Goal: Information Seeking & Learning: Learn about a topic

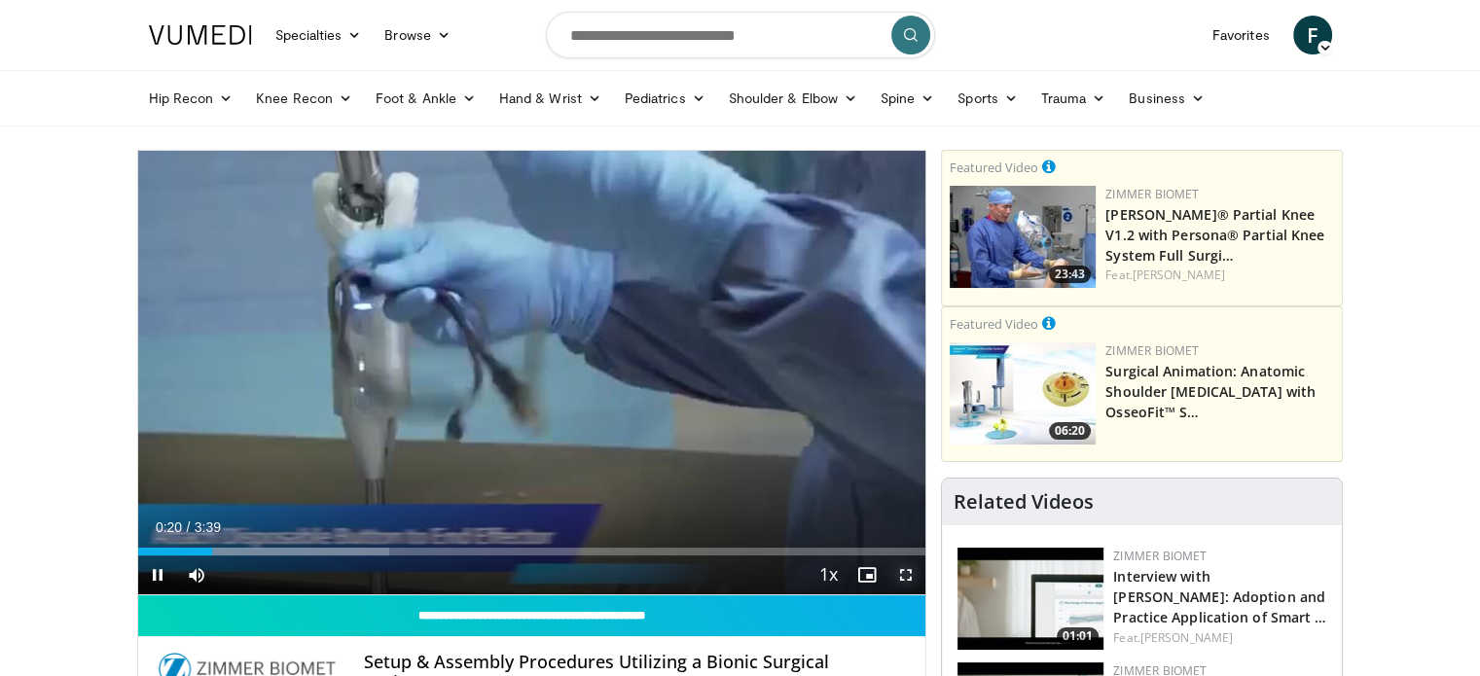
click at [910, 585] on span "Video Player" at bounding box center [905, 574] width 39 height 39
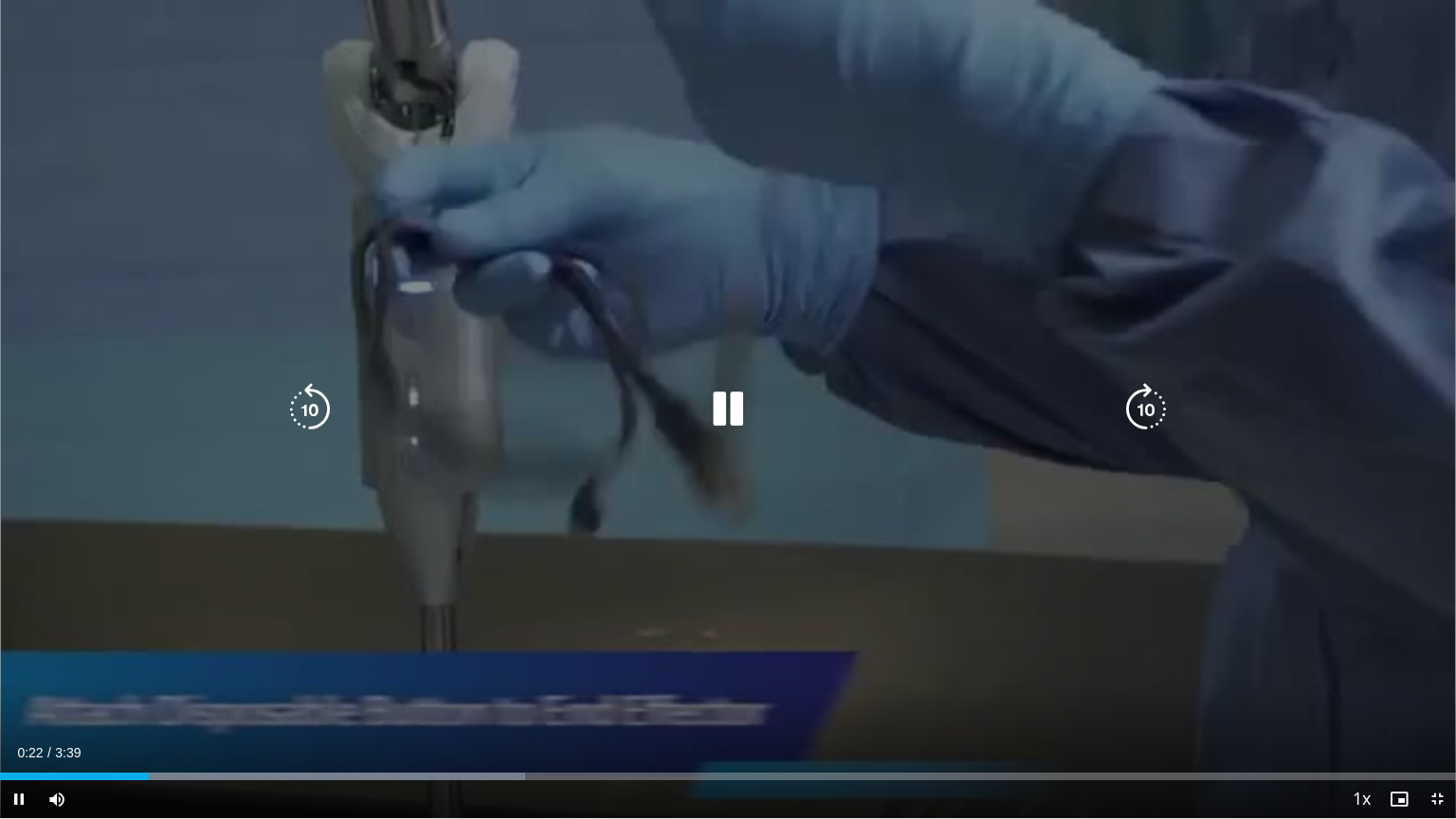
click at [885, 558] on div "10 seconds Tap to unmute" at bounding box center [728, 409] width 1456 height 818
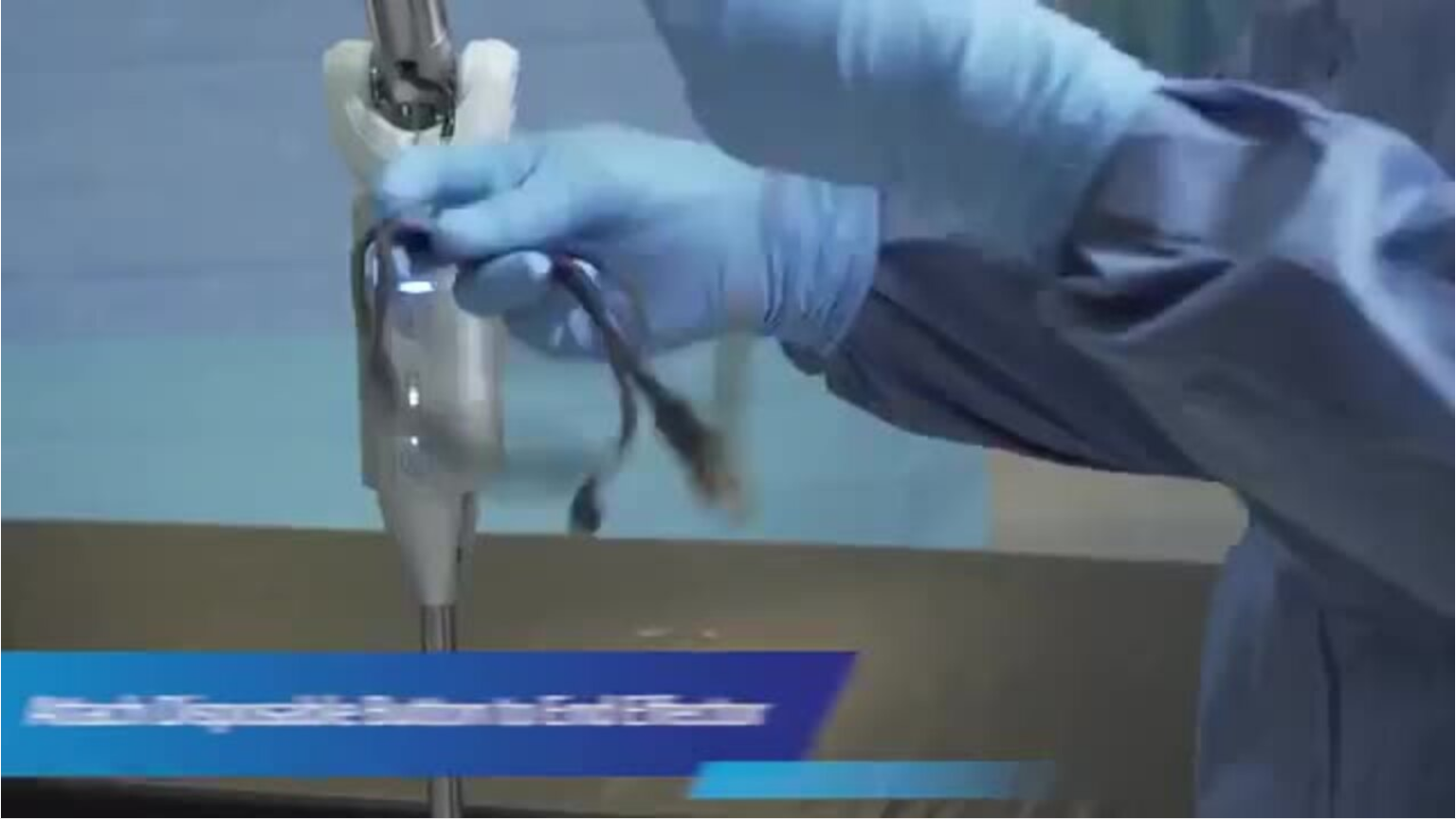
click at [885, 558] on div "10 seconds Tap to unmute" at bounding box center [728, 409] width 1456 height 818
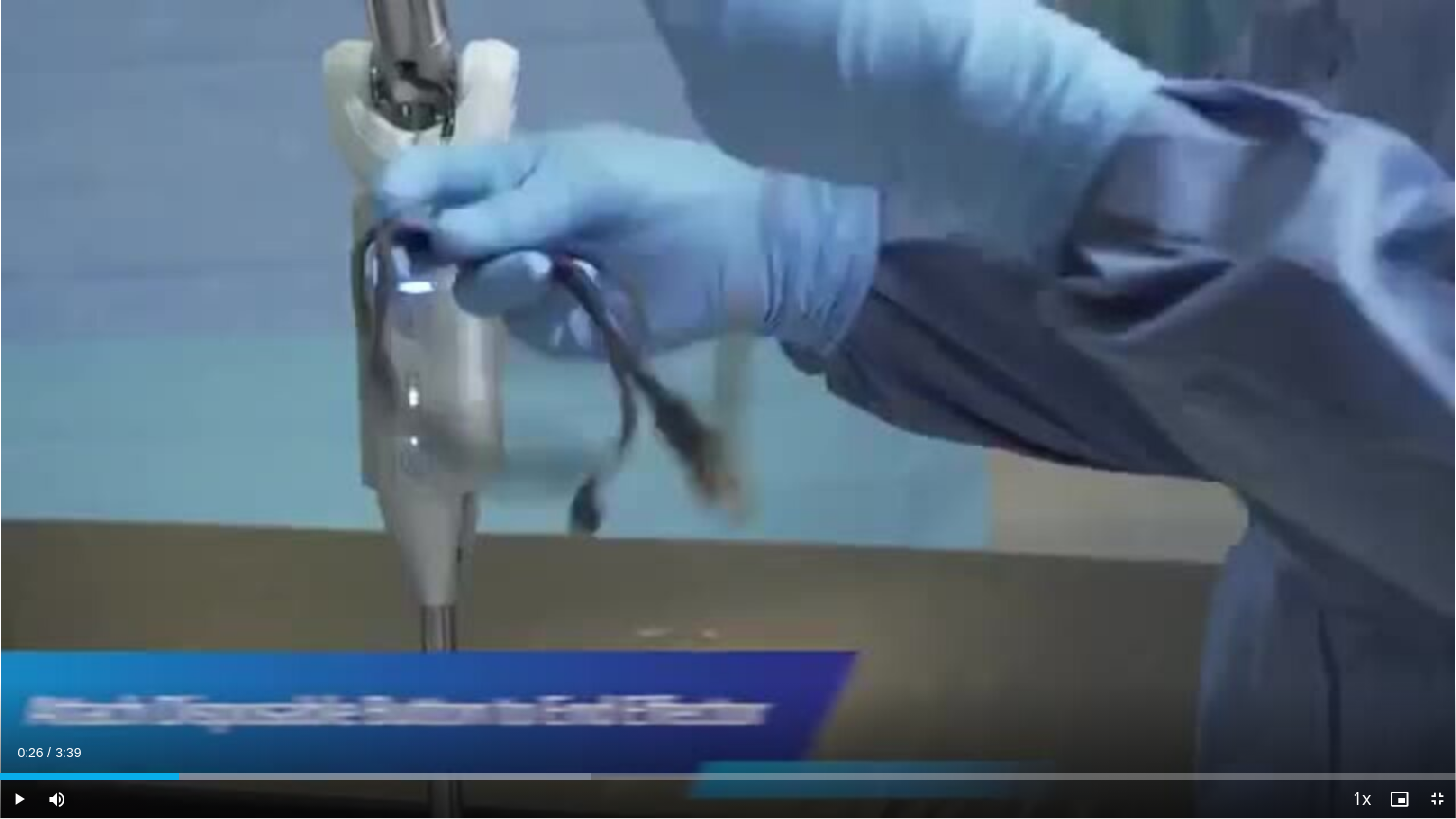
click at [885, 558] on div "10 seconds Tap to unmute" at bounding box center [728, 409] width 1456 height 818
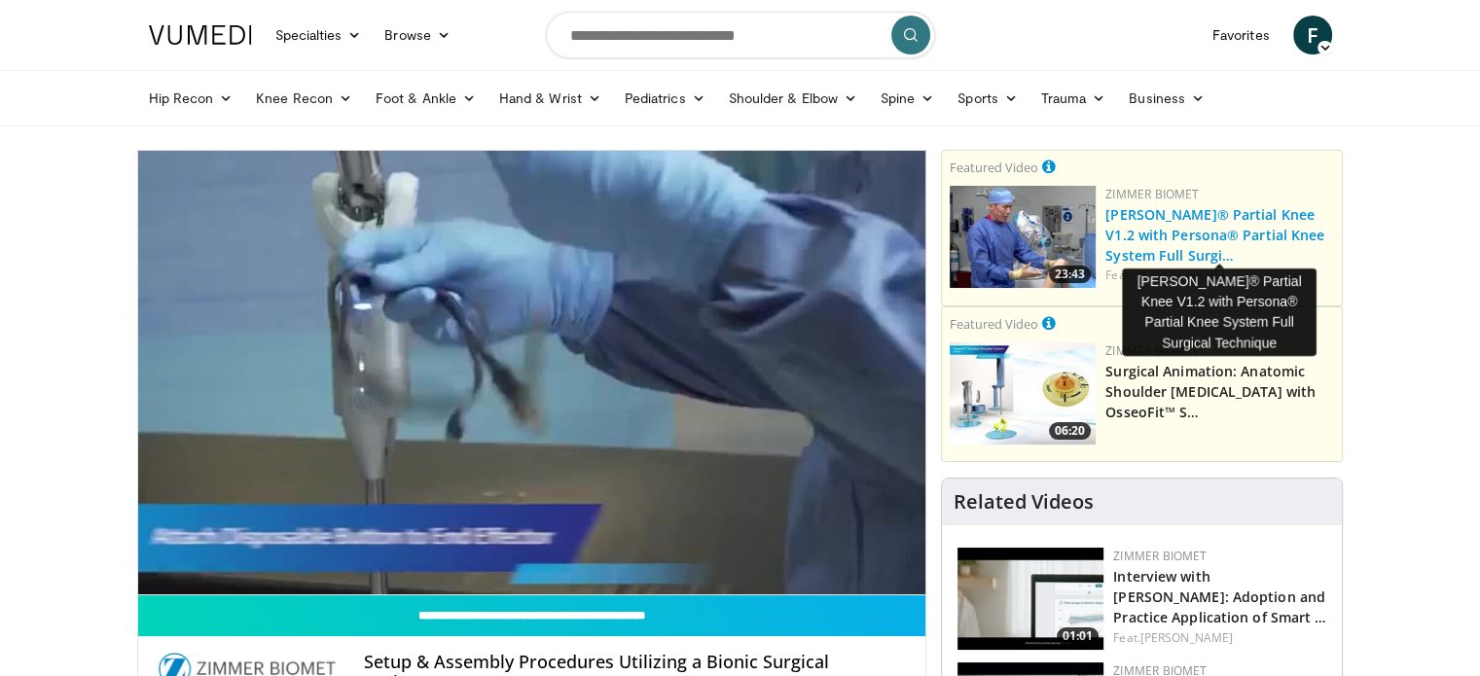
click at [1257, 225] on link "ROSA® Partial Knee V1.2 with Persona® Partial Knee System Full Surgi…" at bounding box center [1214, 234] width 219 height 59
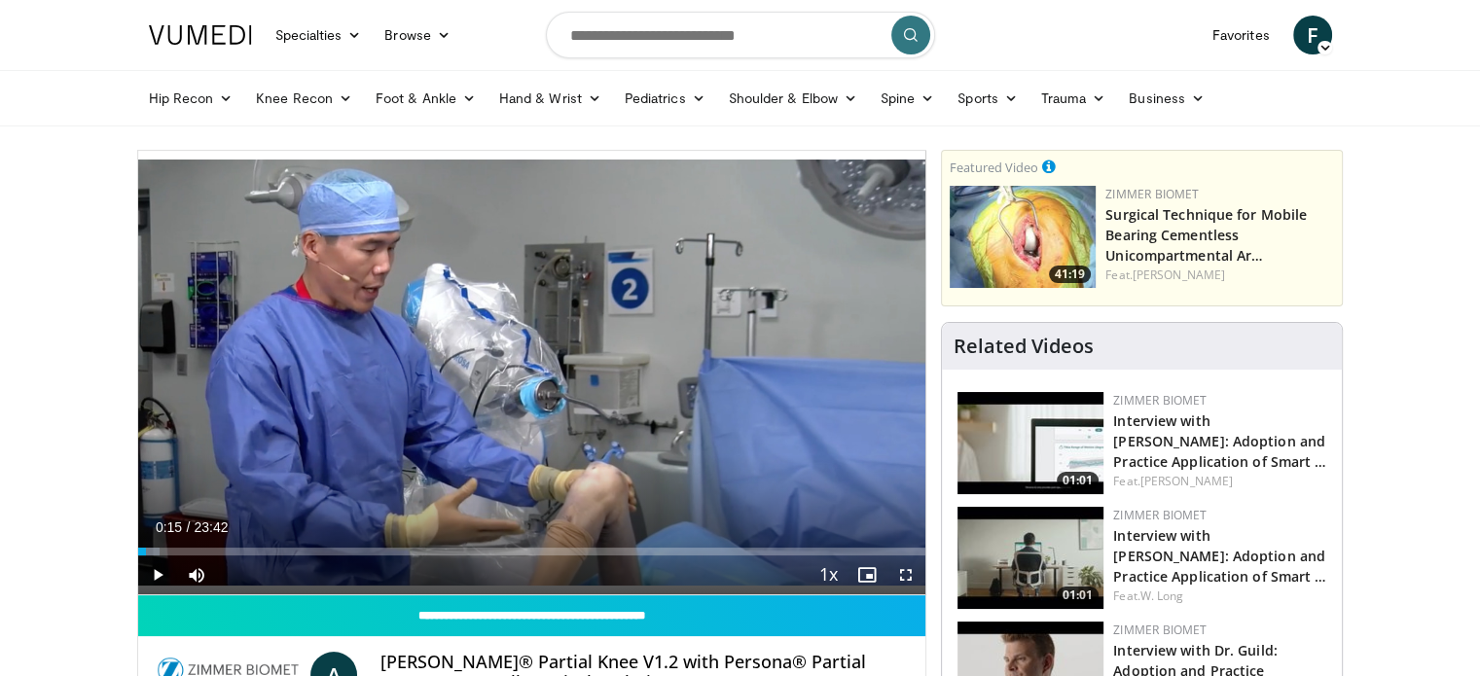
click at [146, 545] on div "Loaded : 2.78% 00:15 00:15" at bounding box center [532, 546] width 788 height 18
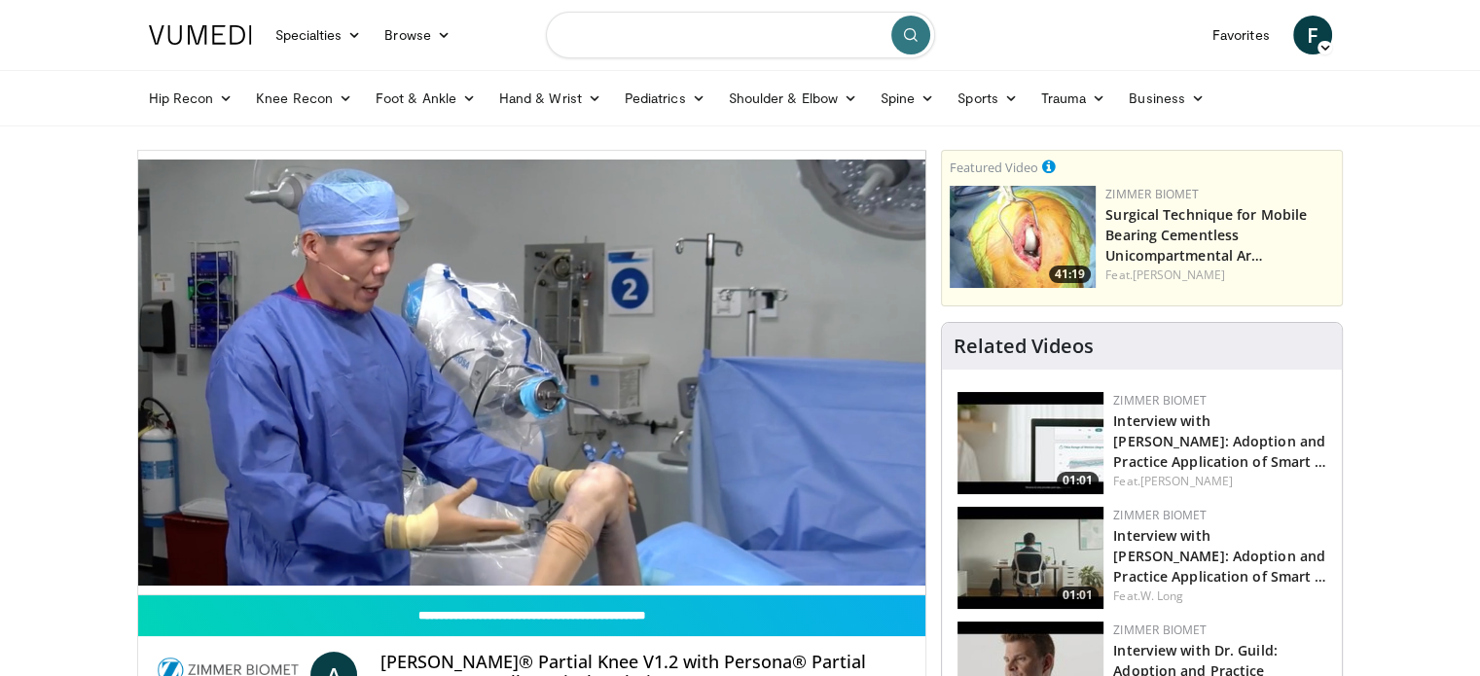
click at [623, 41] on input "Search topics, interventions" at bounding box center [740, 35] width 389 height 47
type input "*********"
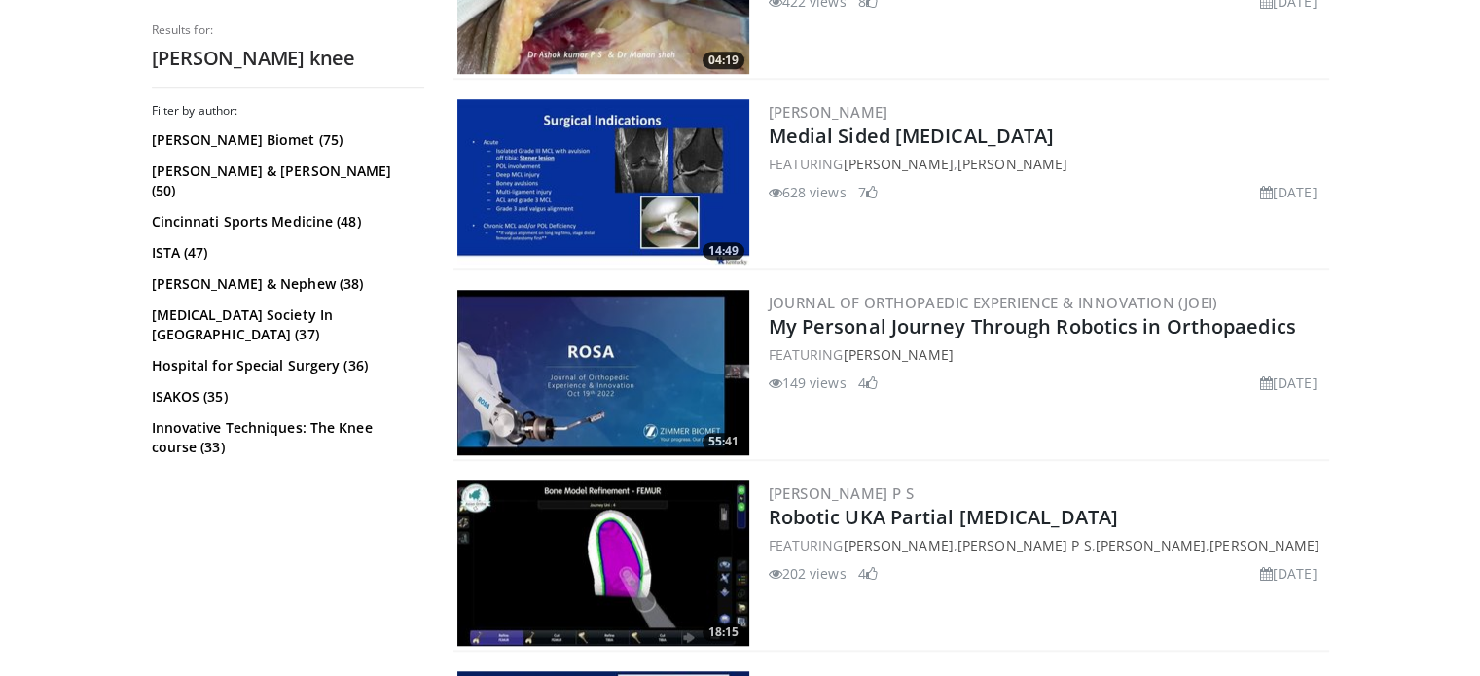
scroll to position [1459, 0]
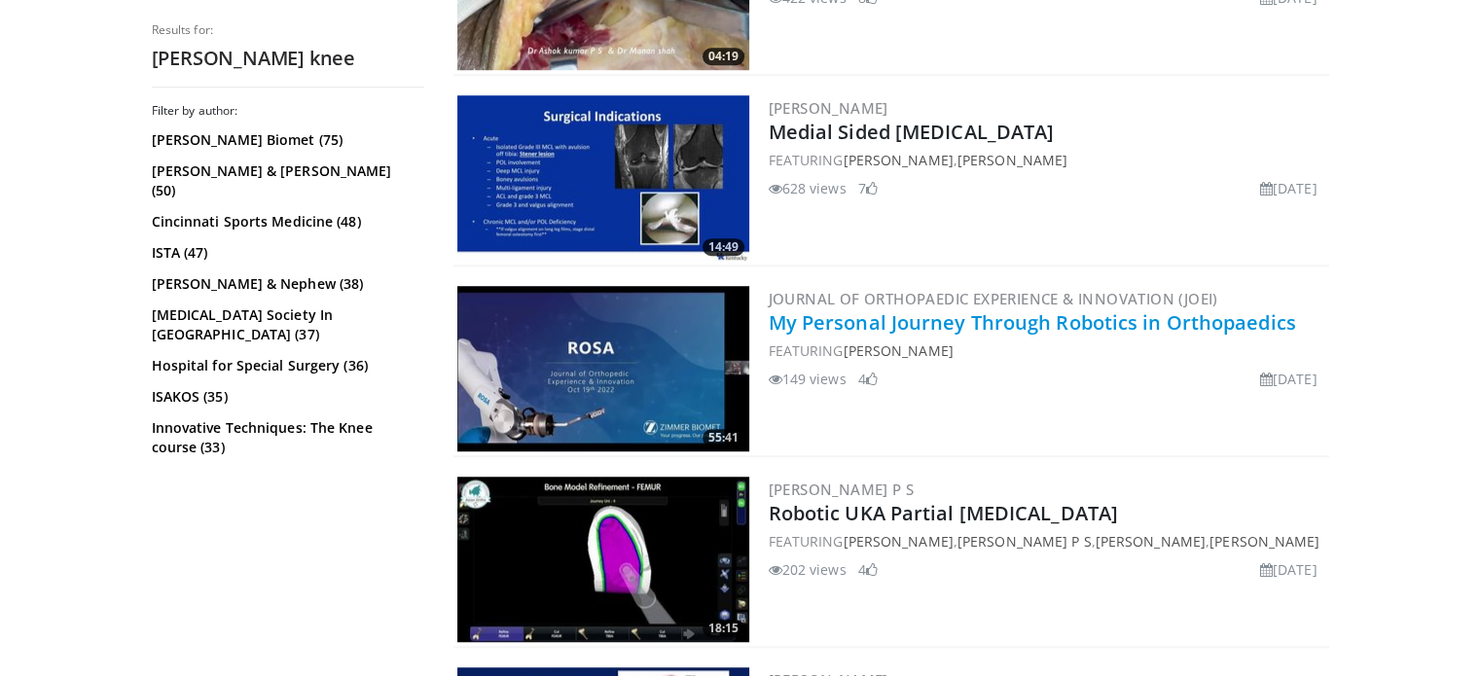
click at [1129, 313] on link "My Personal Journey Through Robotics in Orthopaedics" at bounding box center [1031, 322] width 527 height 26
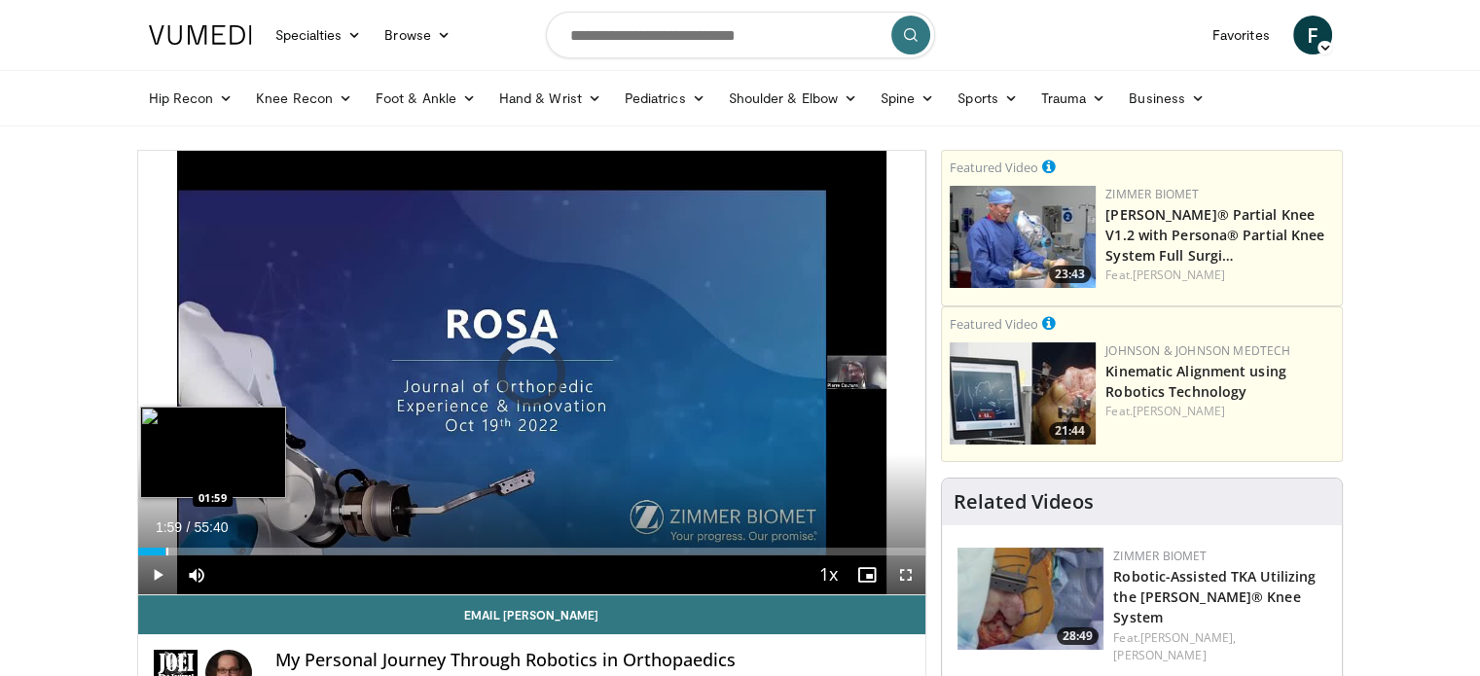
click at [166, 548] on div "Progress Bar" at bounding box center [167, 552] width 2 height 8
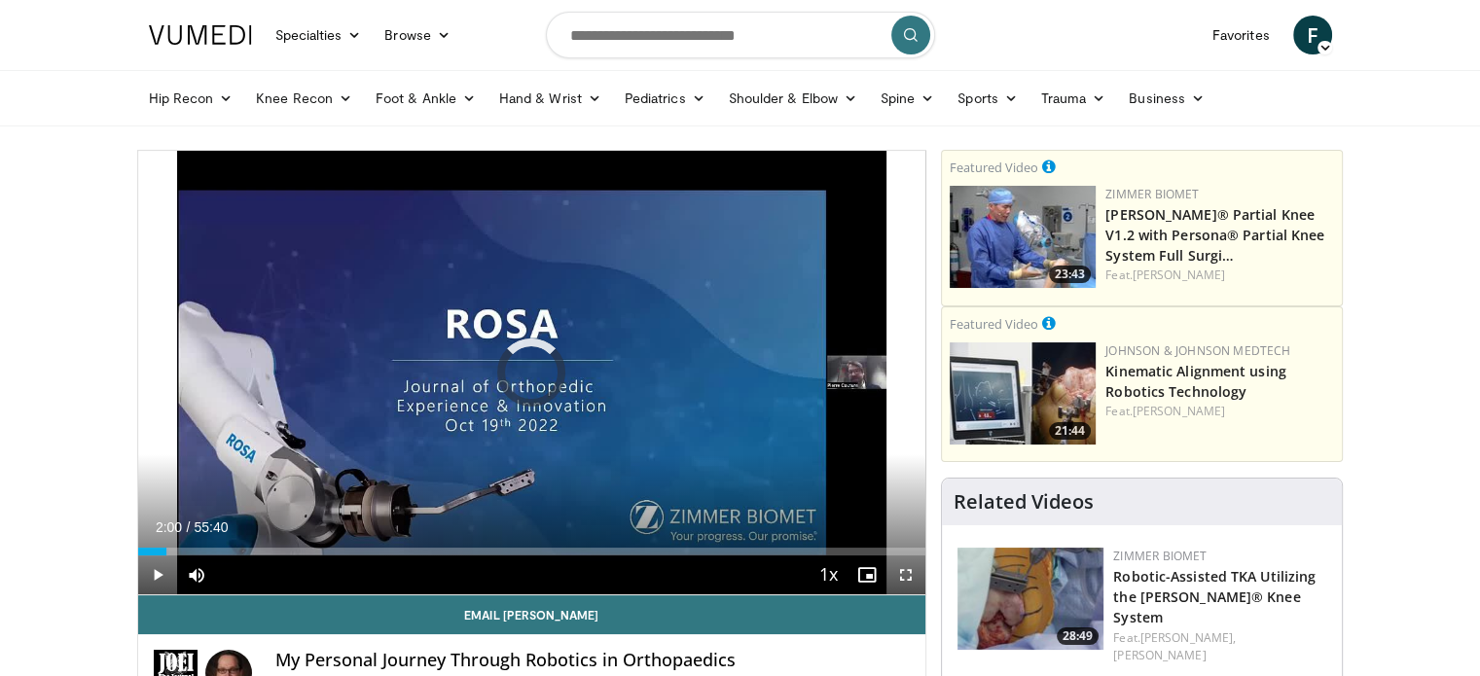
click at [237, 537] on div "Loaded : 3.89% 02:00 07:04" at bounding box center [532, 546] width 788 height 18
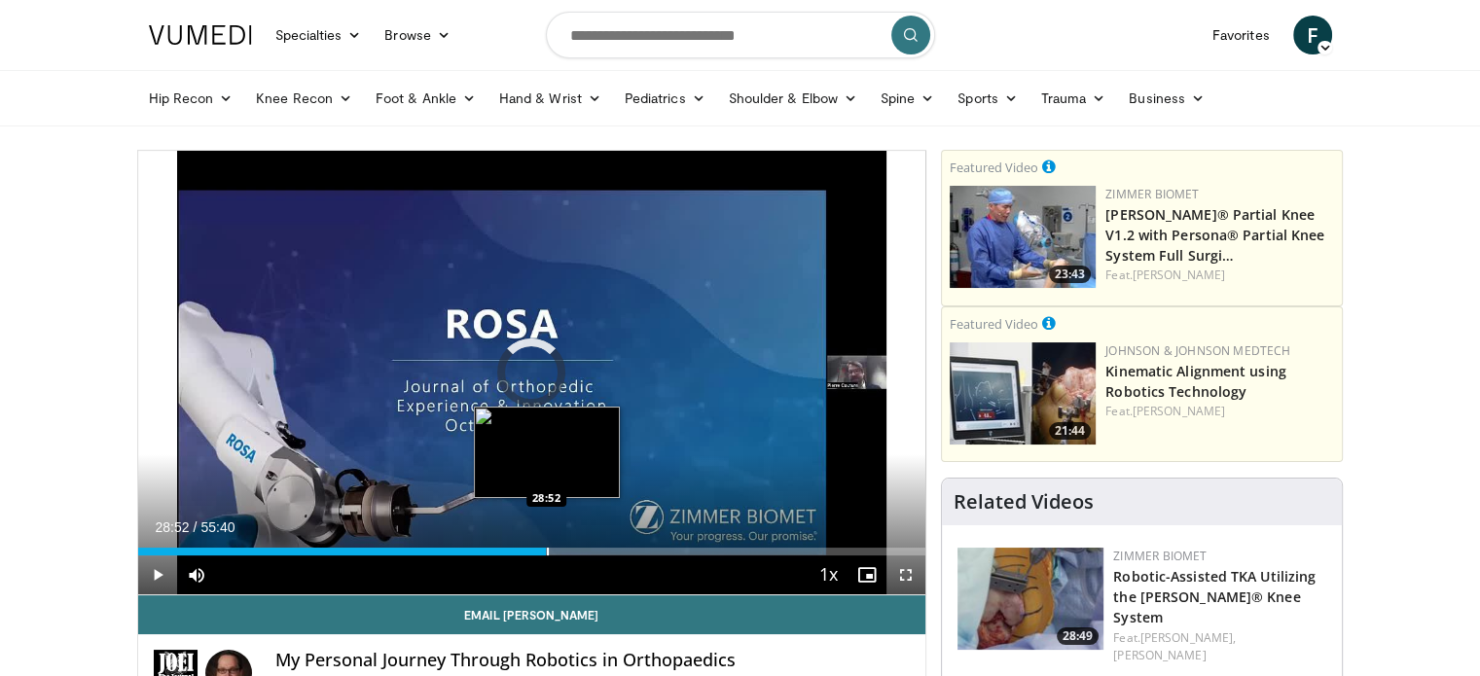
click at [547, 550] on div "Progress Bar" at bounding box center [548, 552] width 2 height 8
click at [556, 553] on div "Progress Bar" at bounding box center [557, 552] width 2 height 8
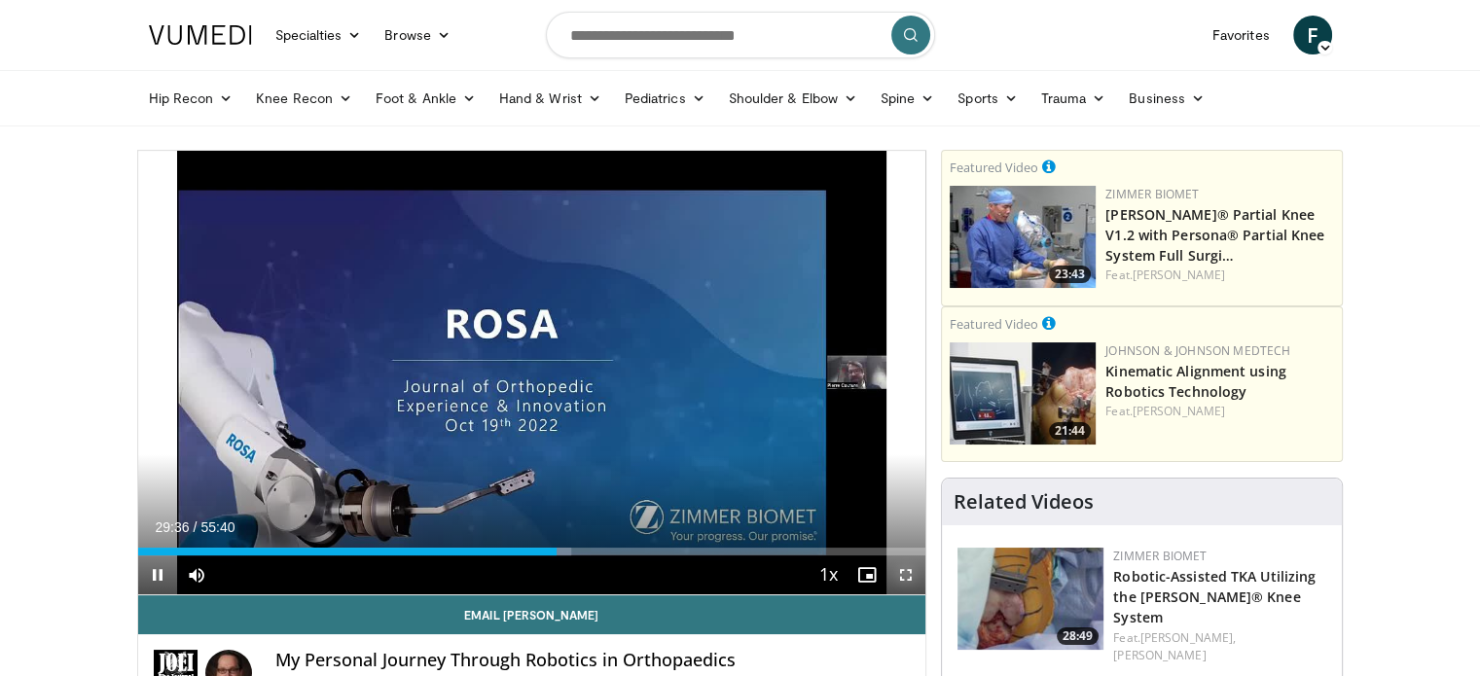
click at [909, 575] on span "Video Player" at bounding box center [905, 574] width 39 height 39
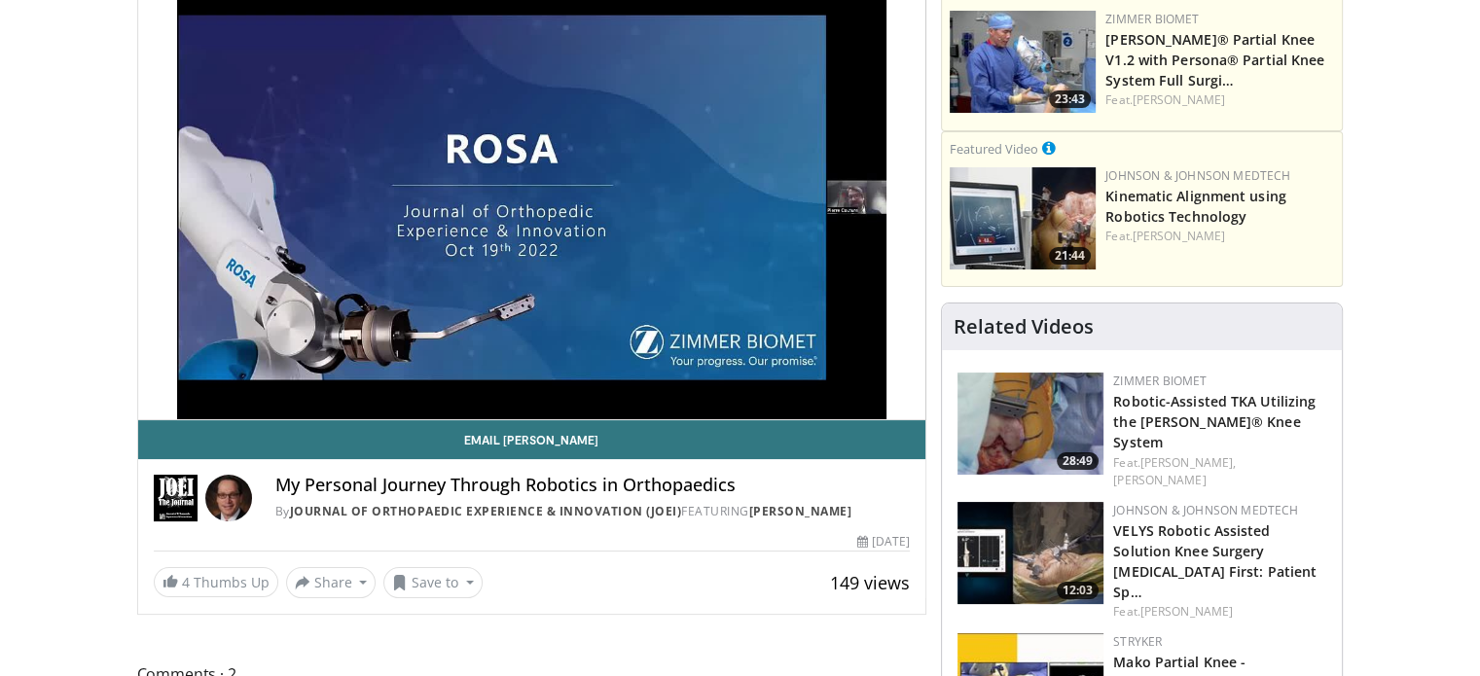
scroll to position [175, 0]
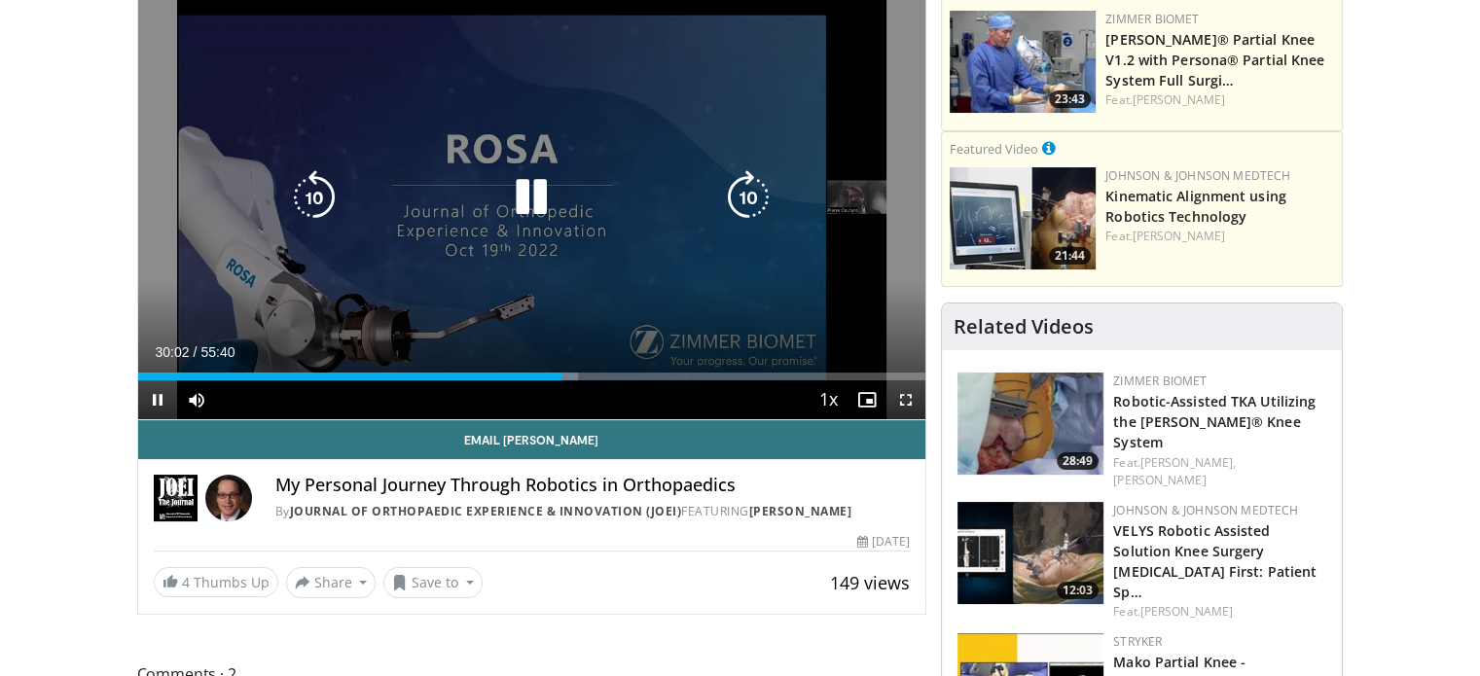
click at [536, 186] on icon "Video Player" at bounding box center [531, 197] width 54 height 54
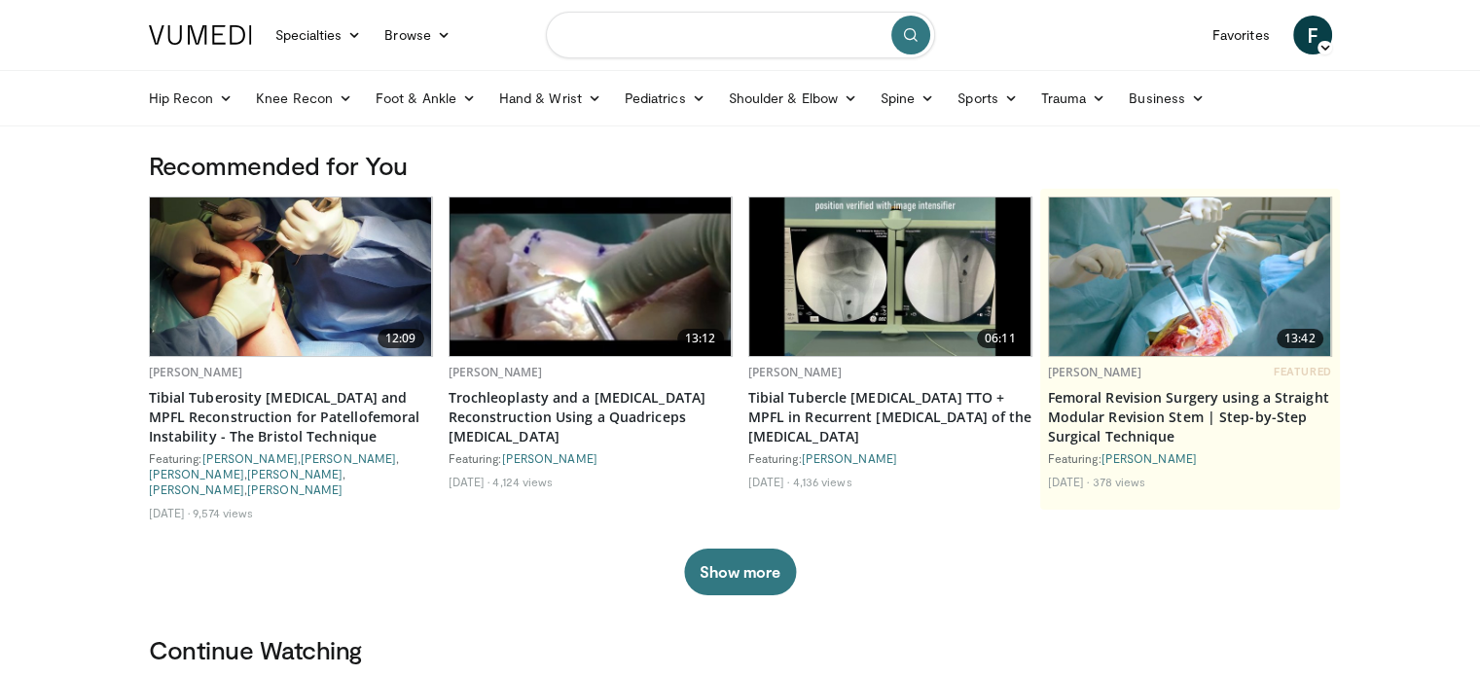
click at [708, 34] on input "Search topics, interventions" at bounding box center [740, 35] width 389 height 47
type input "*********"
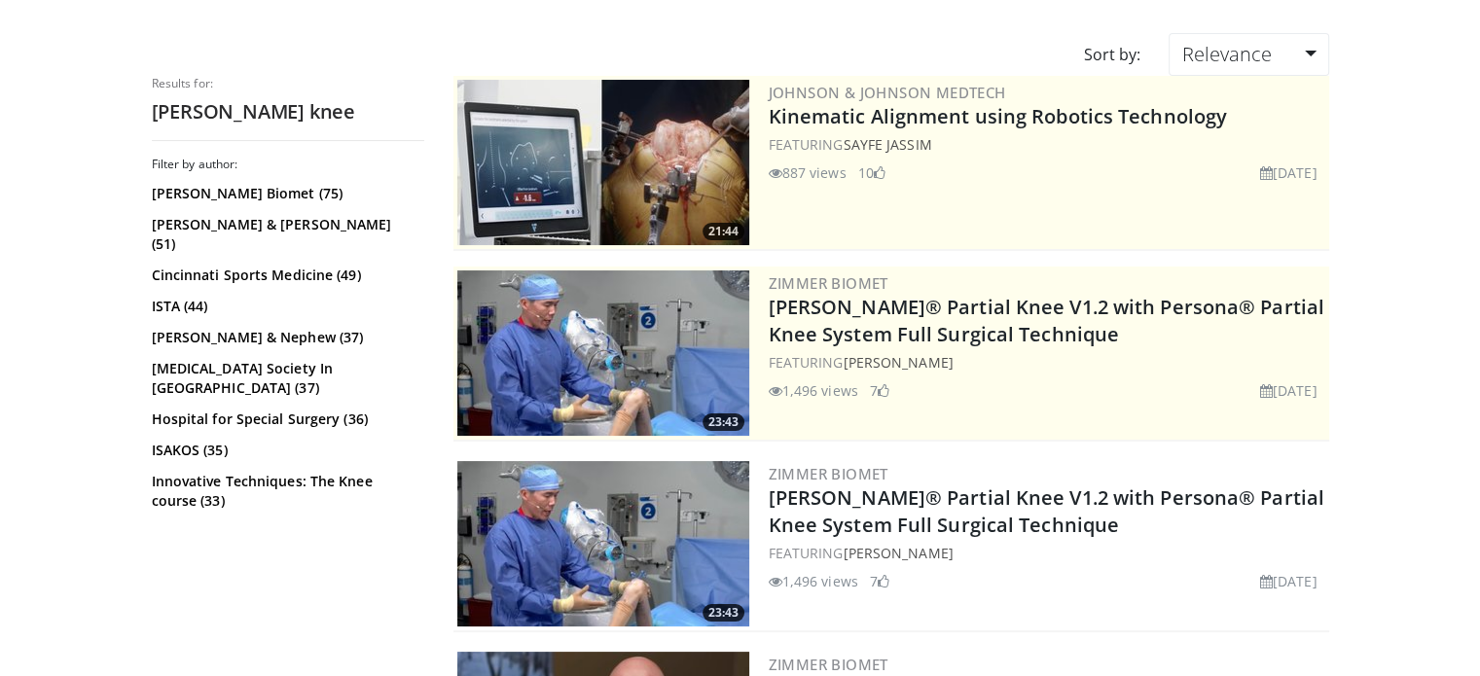
scroll to position [140, 0]
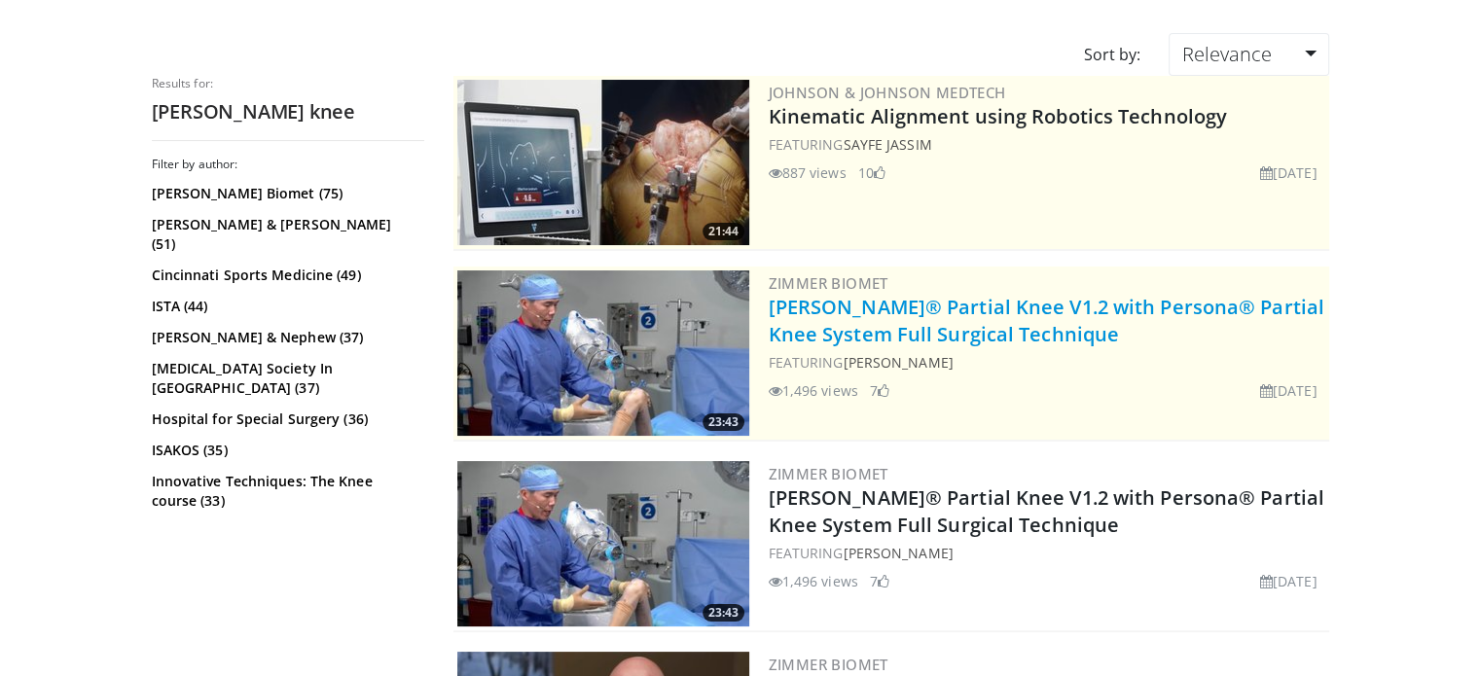
click at [968, 339] on link "[PERSON_NAME]® Partial Knee V1.2 with Persona® Partial Knee System Full Surgica…" at bounding box center [1045, 321] width 555 height 54
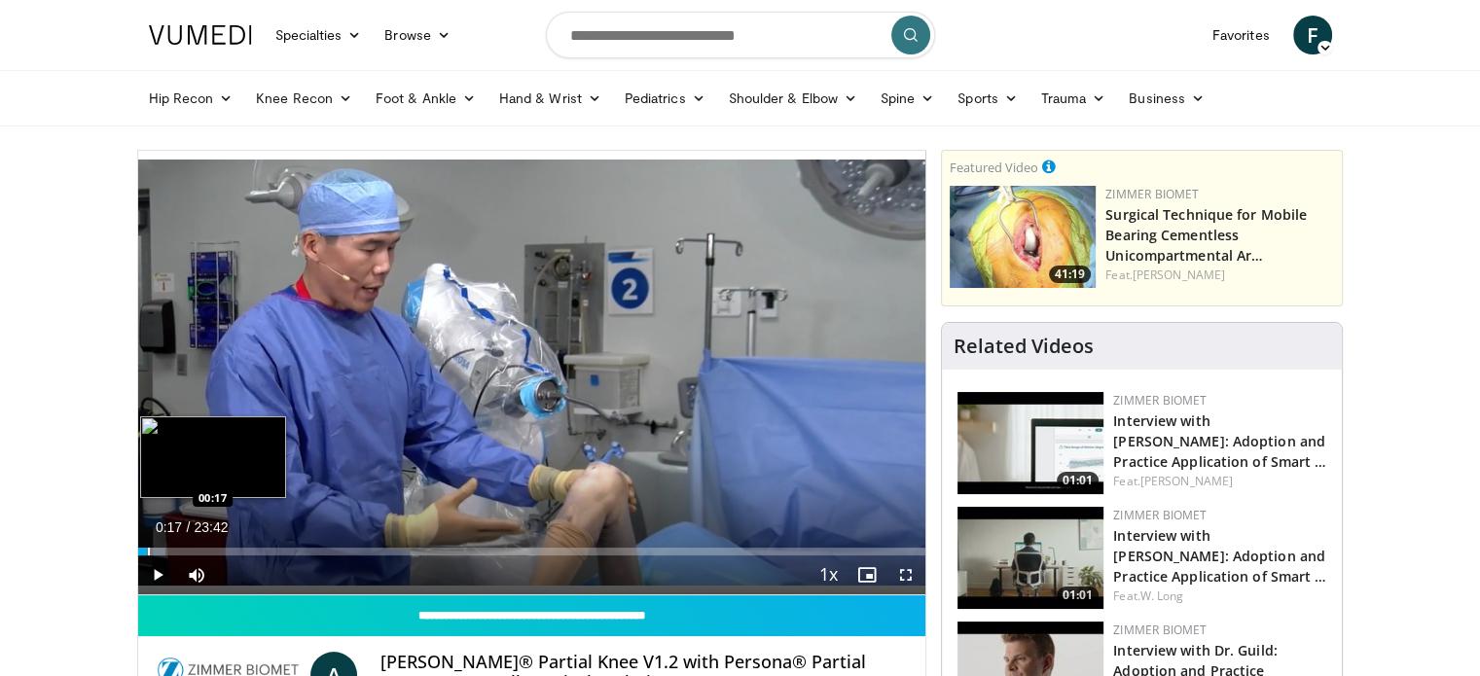
click at [148, 552] on div "Progress Bar" at bounding box center [149, 552] width 2 height 8
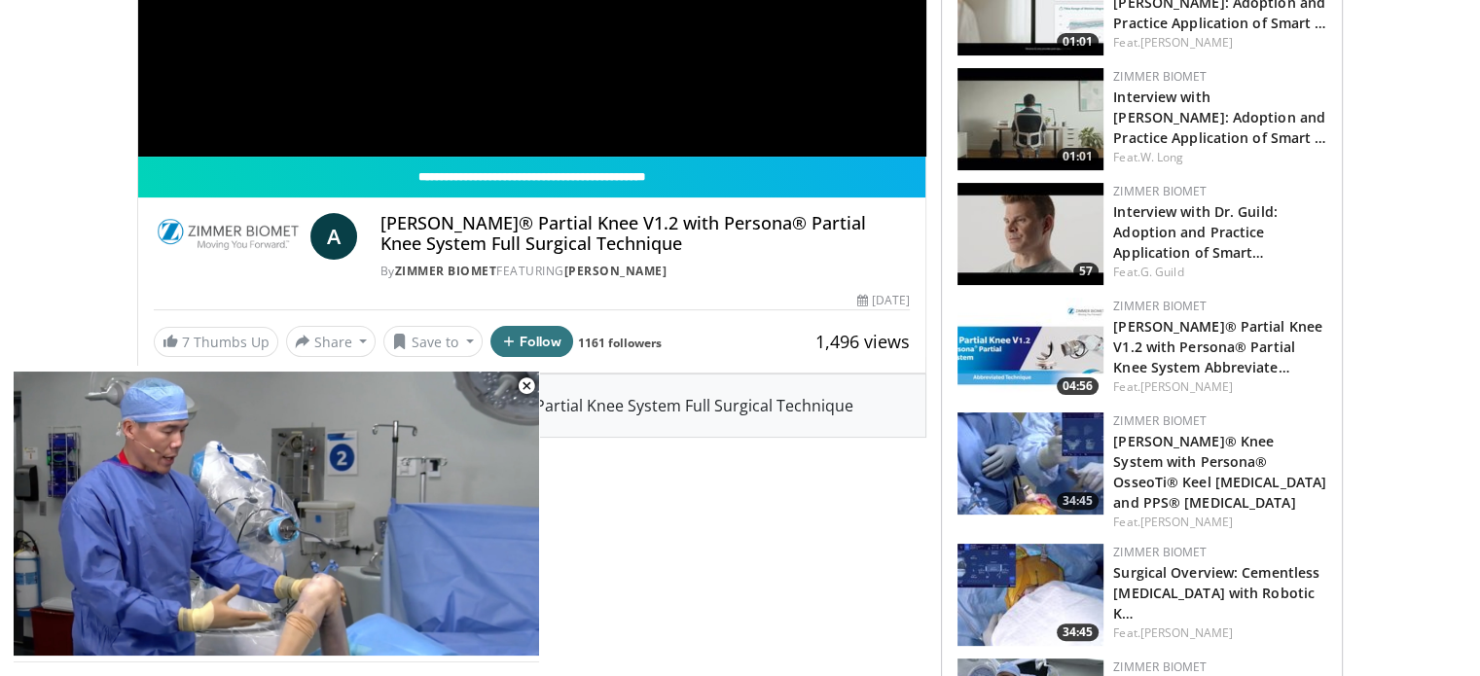
scroll to position [440, 0]
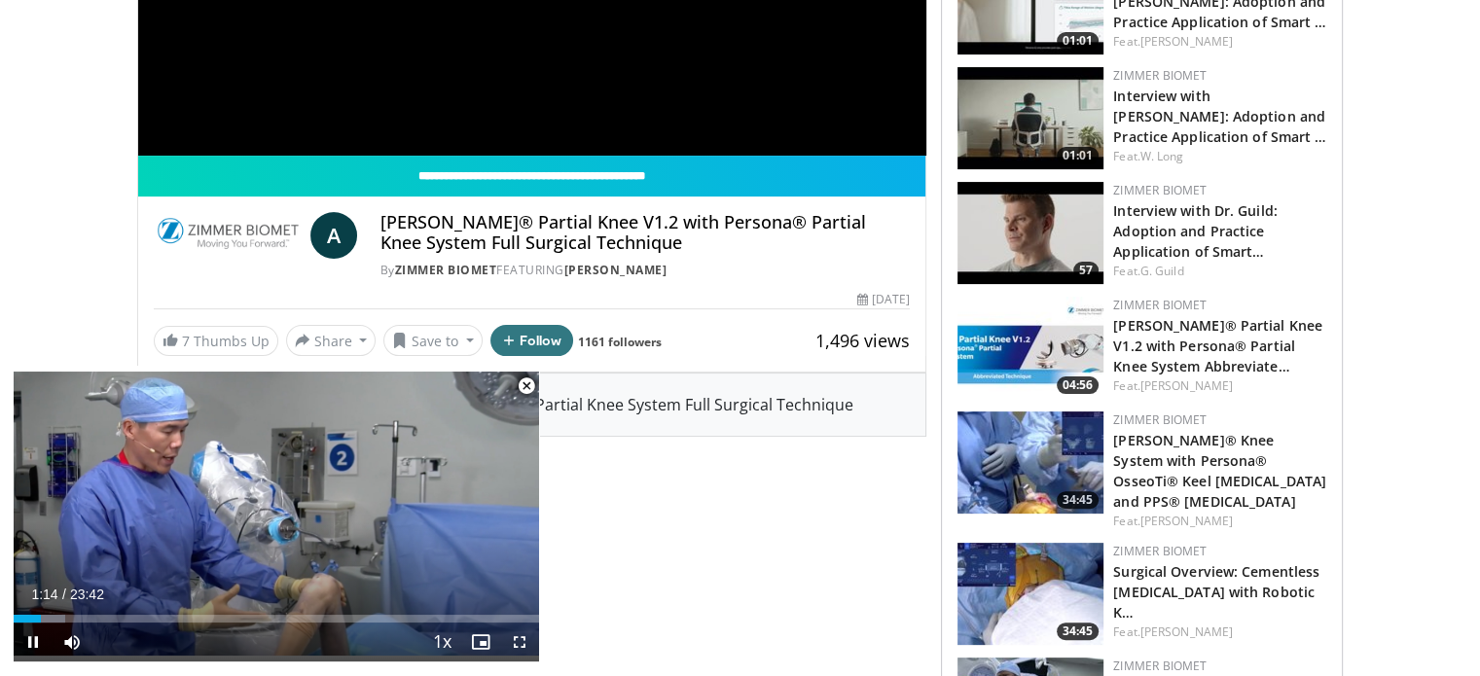
click at [523, 388] on span "Video Player" at bounding box center [526, 386] width 39 height 39
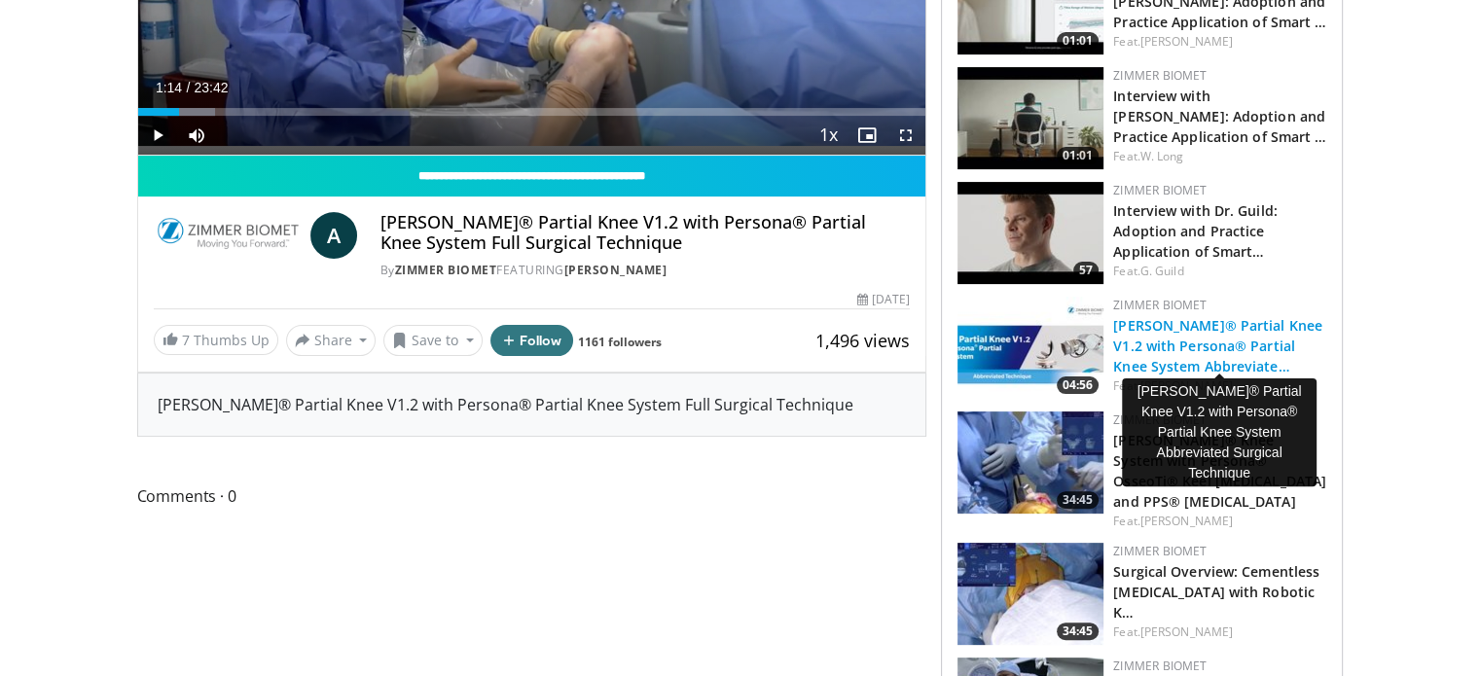
click at [1222, 339] on link "[PERSON_NAME]® Partial Knee V1.2 with Persona® Partial Knee System Abbreviate…" at bounding box center [1217, 345] width 209 height 59
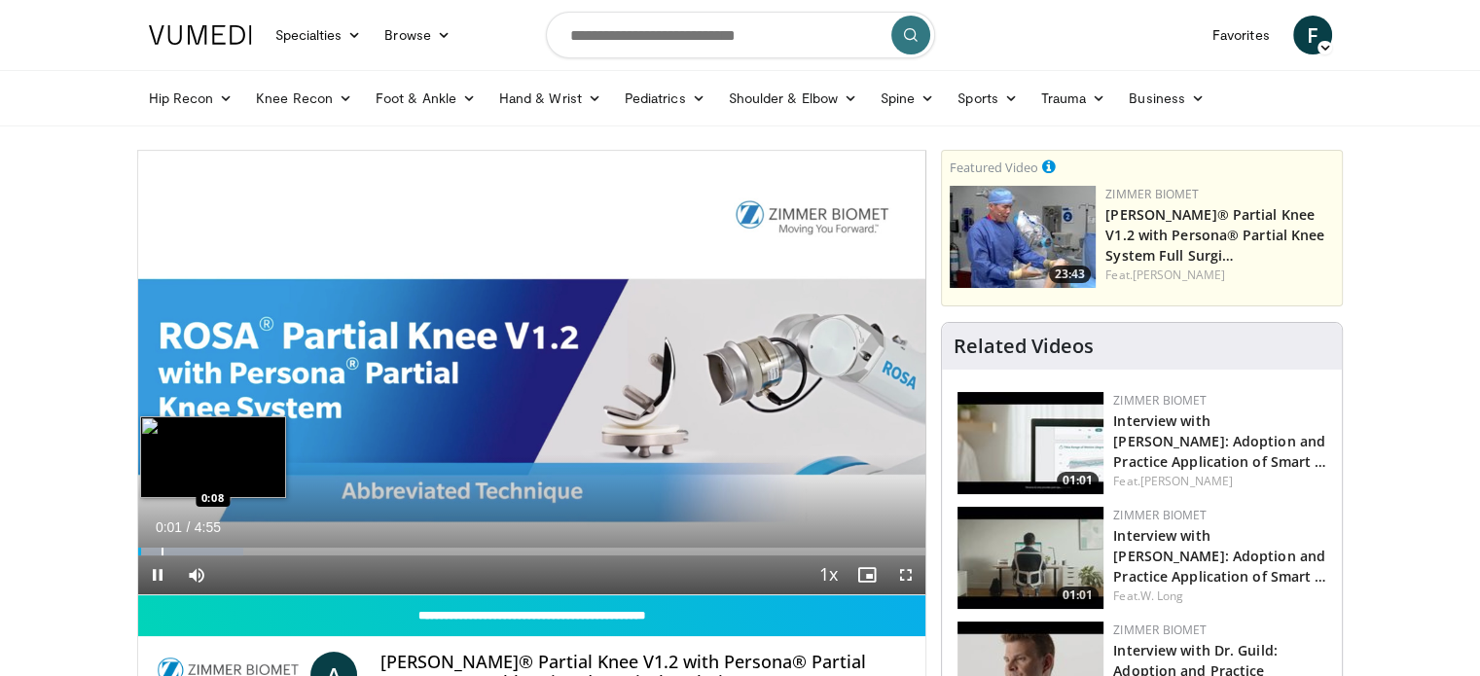
click at [161, 548] on div "Progress Bar" at bounding box center [162, 552] width 2 height 8
click at [179, 551] on video-js "**********" at bounding box center [532, 373] width 788 height 445
click at [187, 552] on div "Progress Bar" at bounding box center [188, 552] width 2 height 8
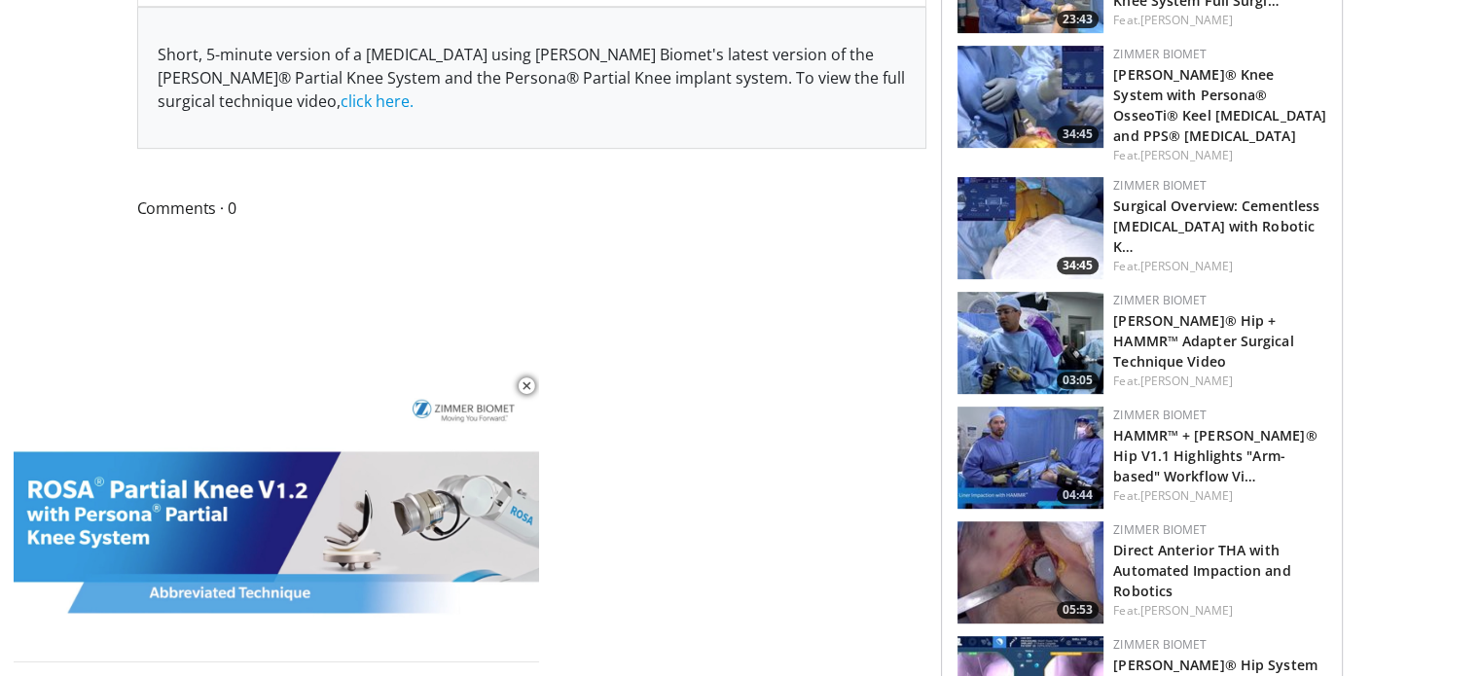
scroll to position [827, 0]
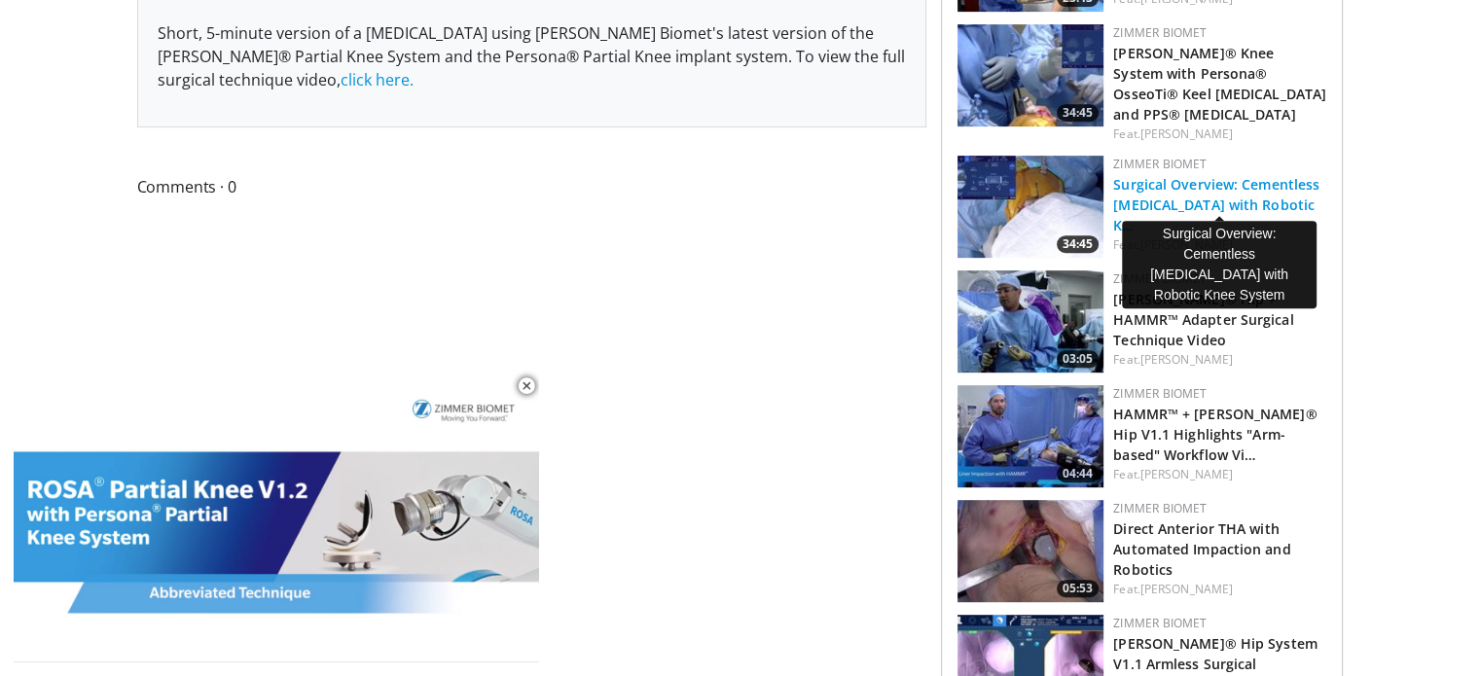
click at [1188, 190] on link "Surgical Overview: Cementless Total Knee Arthroplasty with Robotic K…" at bounding box center [1216, 204] width 206 height 59
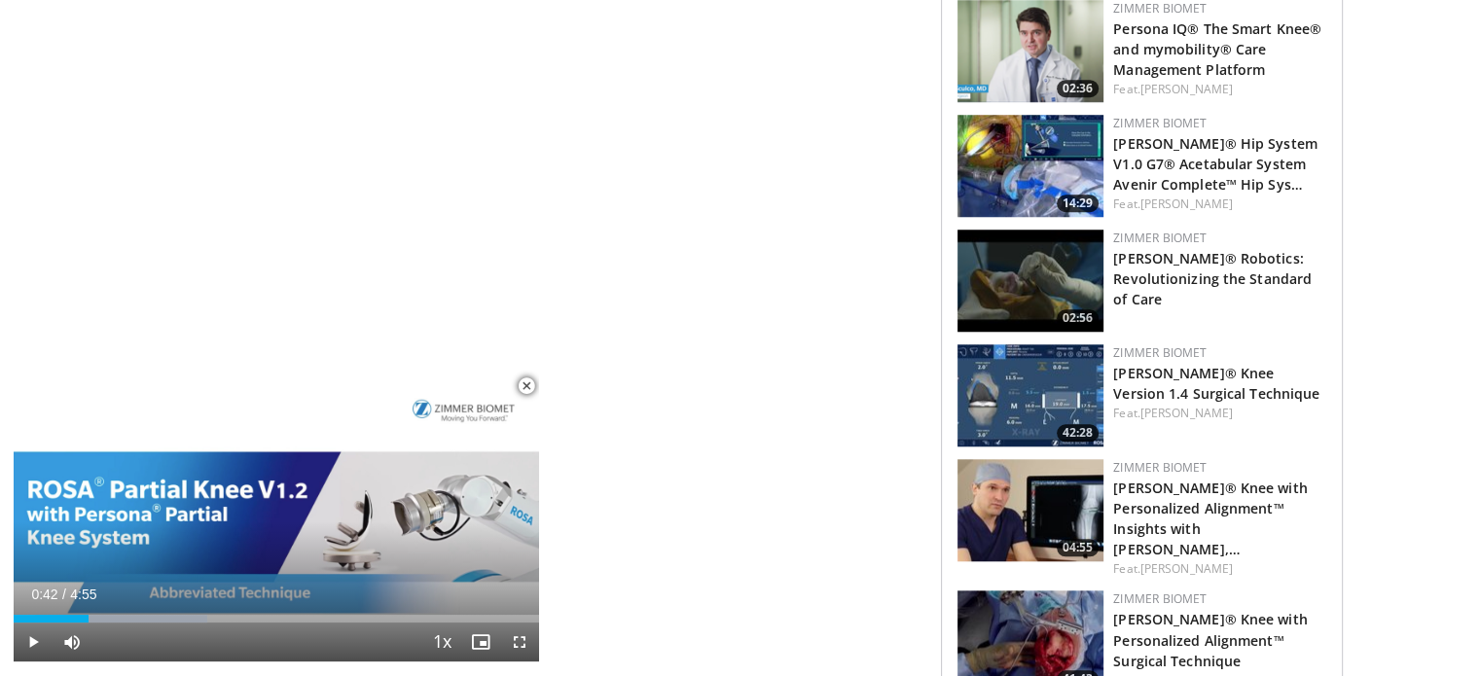
scroll to position [1672, 0]
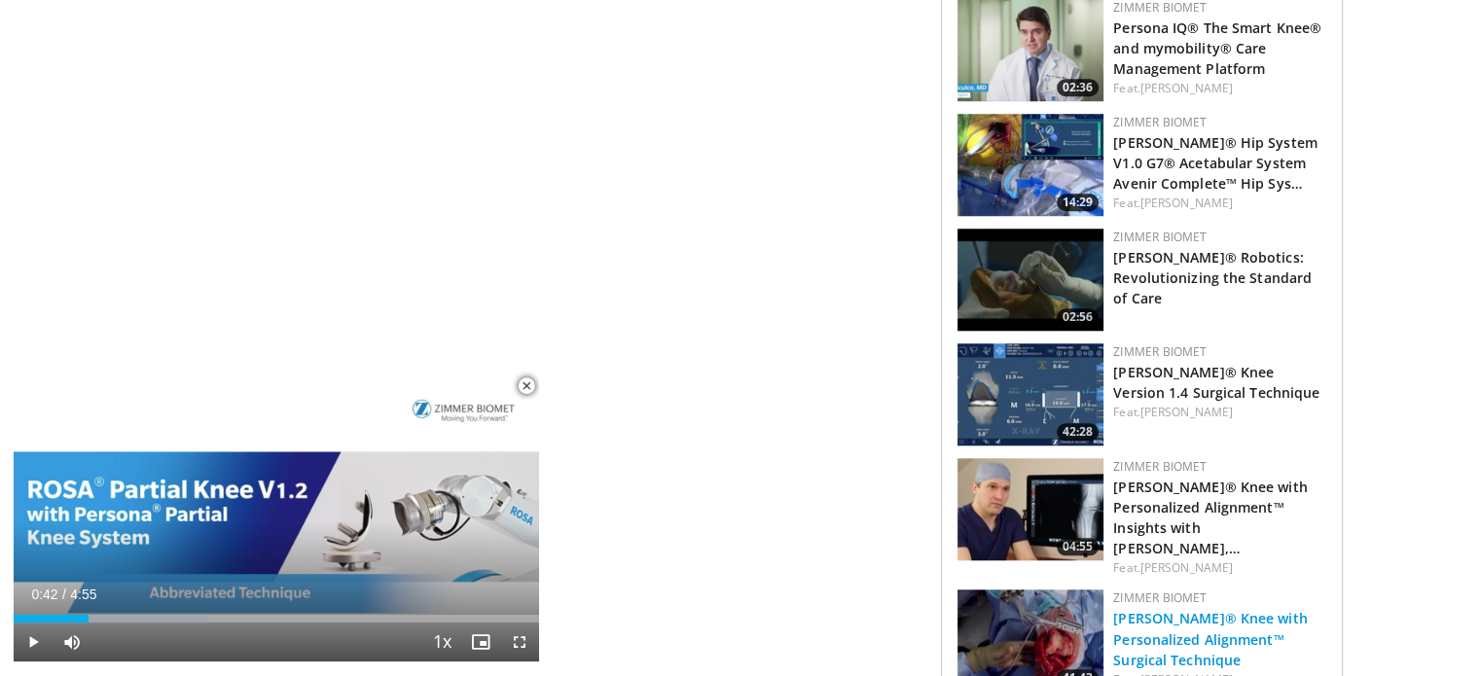
click at [1223, 609] on link "ROSA® Knee with Personalized Alignment™ Surgical Technique" at bounding box center [1210, 638] width 194 height 59
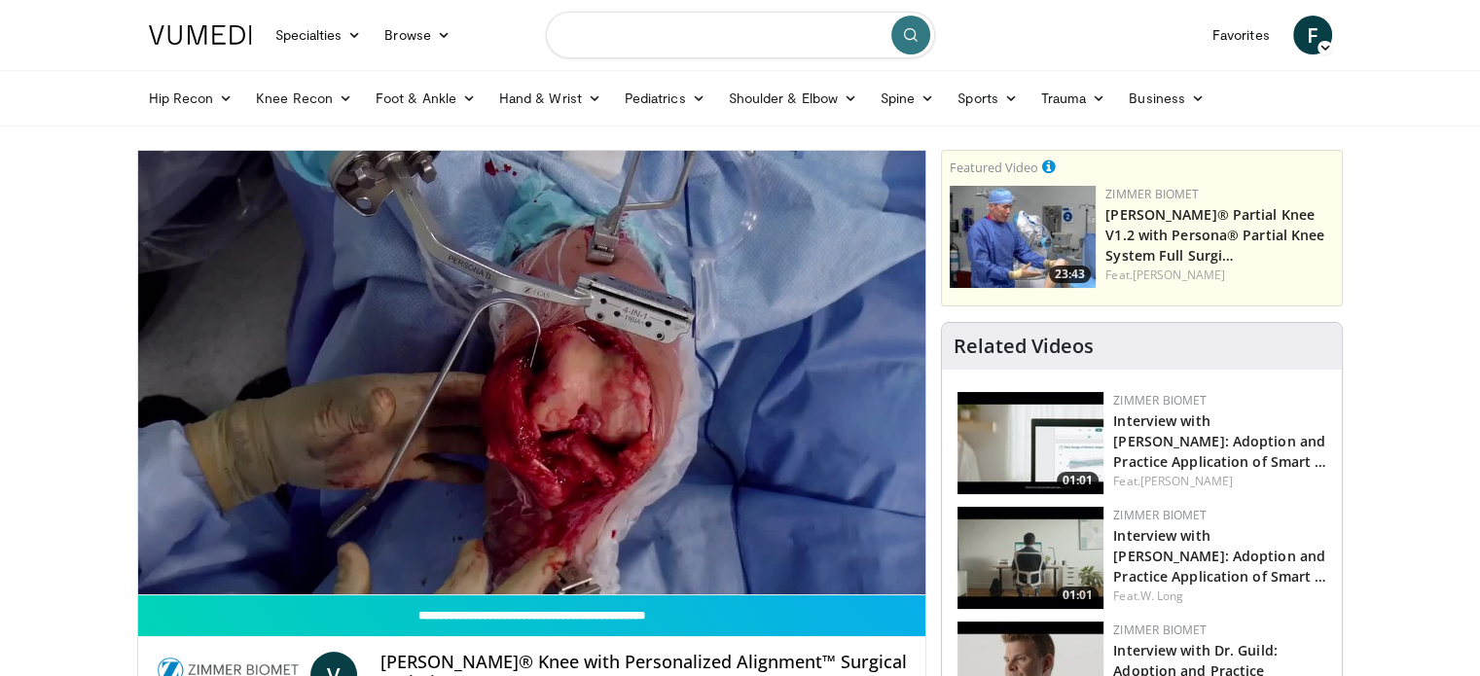
click at [703, 40] on input "Search topics, interventions" at bounding box center [740, 35] width 389 height 47
type input "**********"
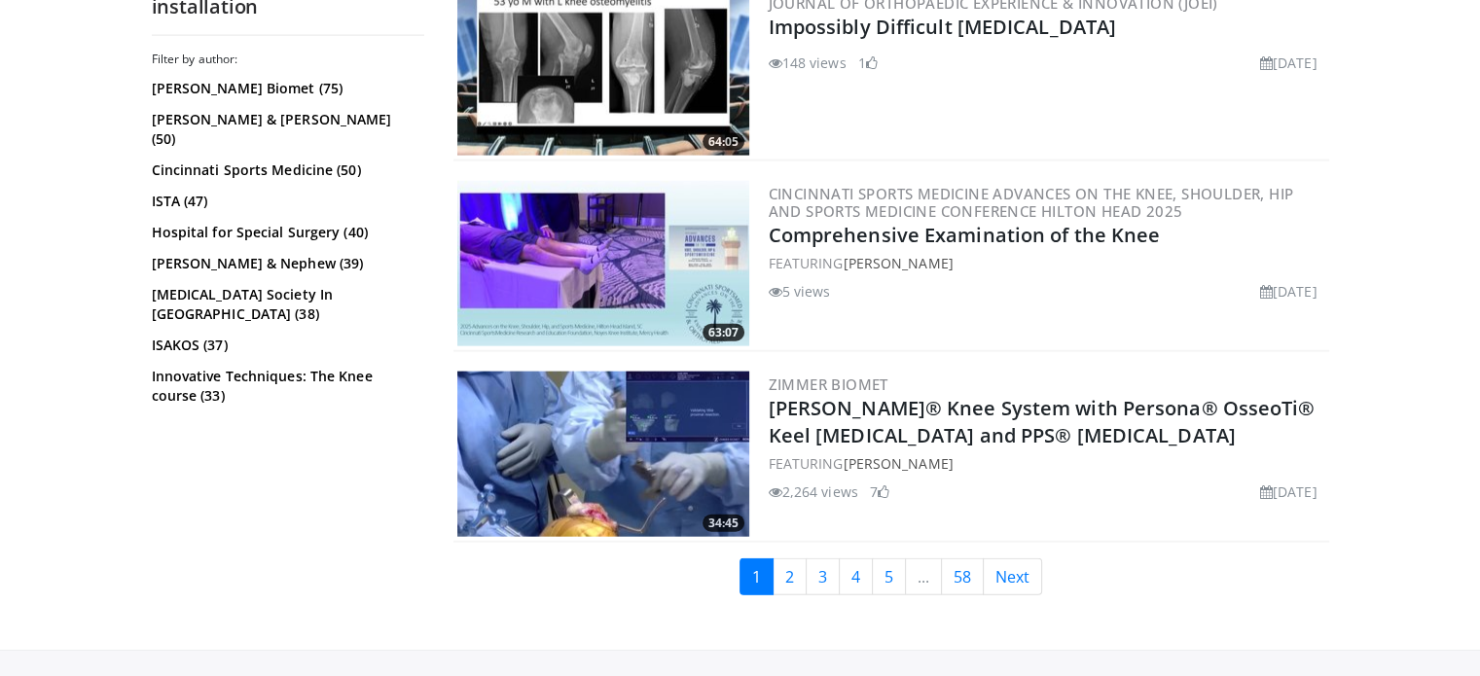
scroll to position [4423, 0]
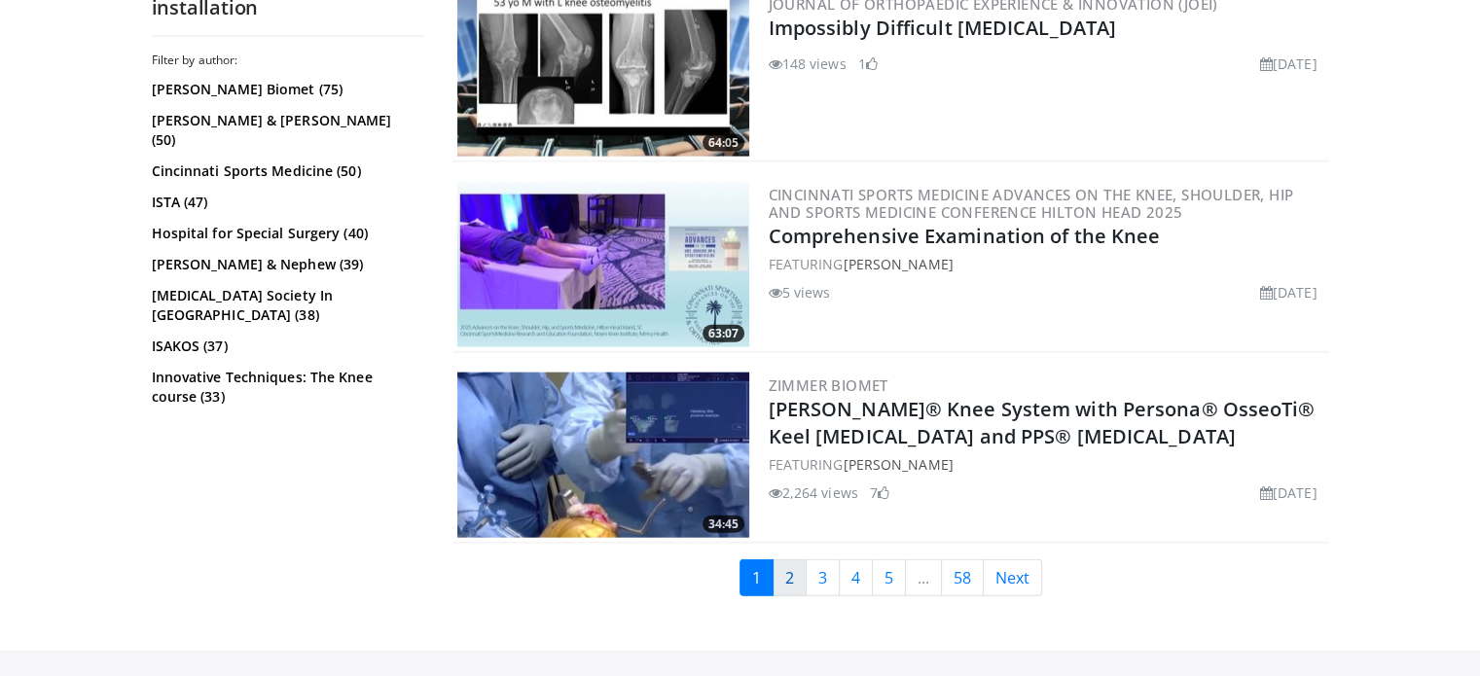
click at [795, 561] on link "2" at bounding box center [789, 577] width 34 height 37
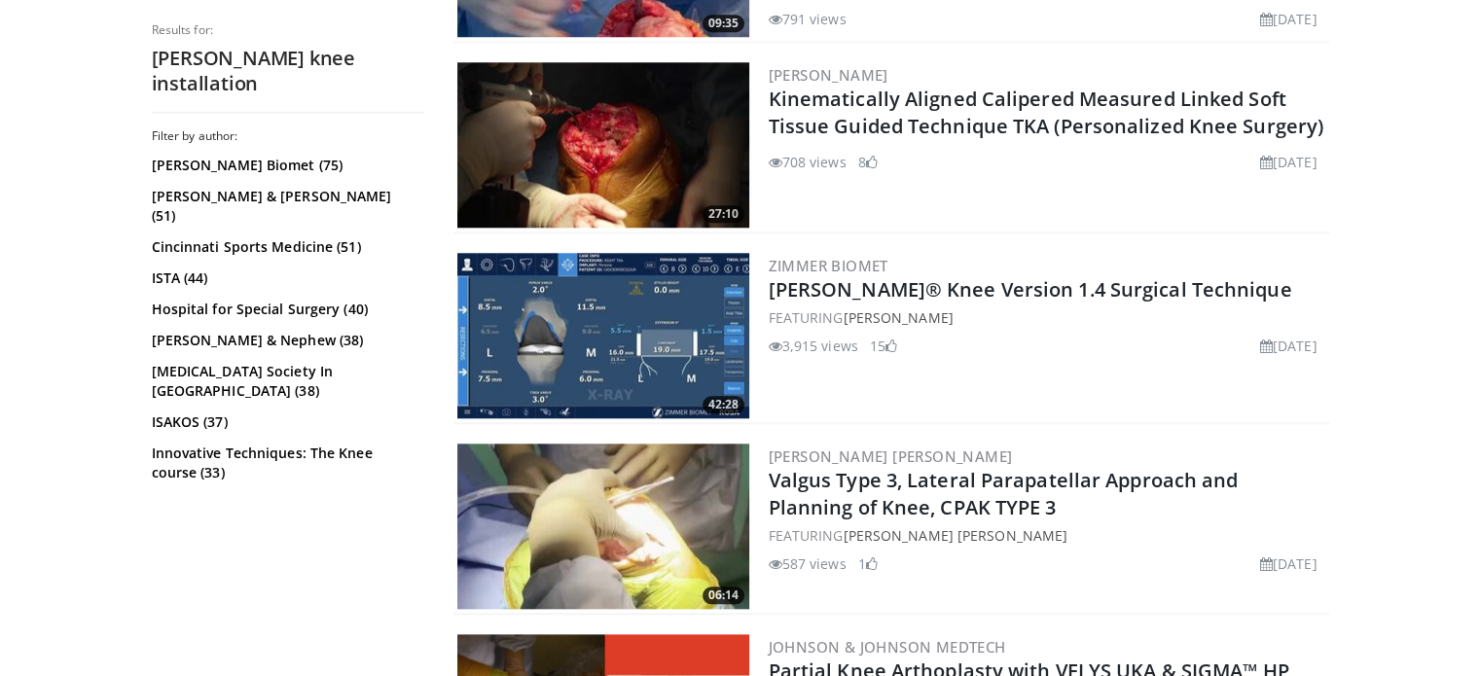
scroll to position [1874, 0]
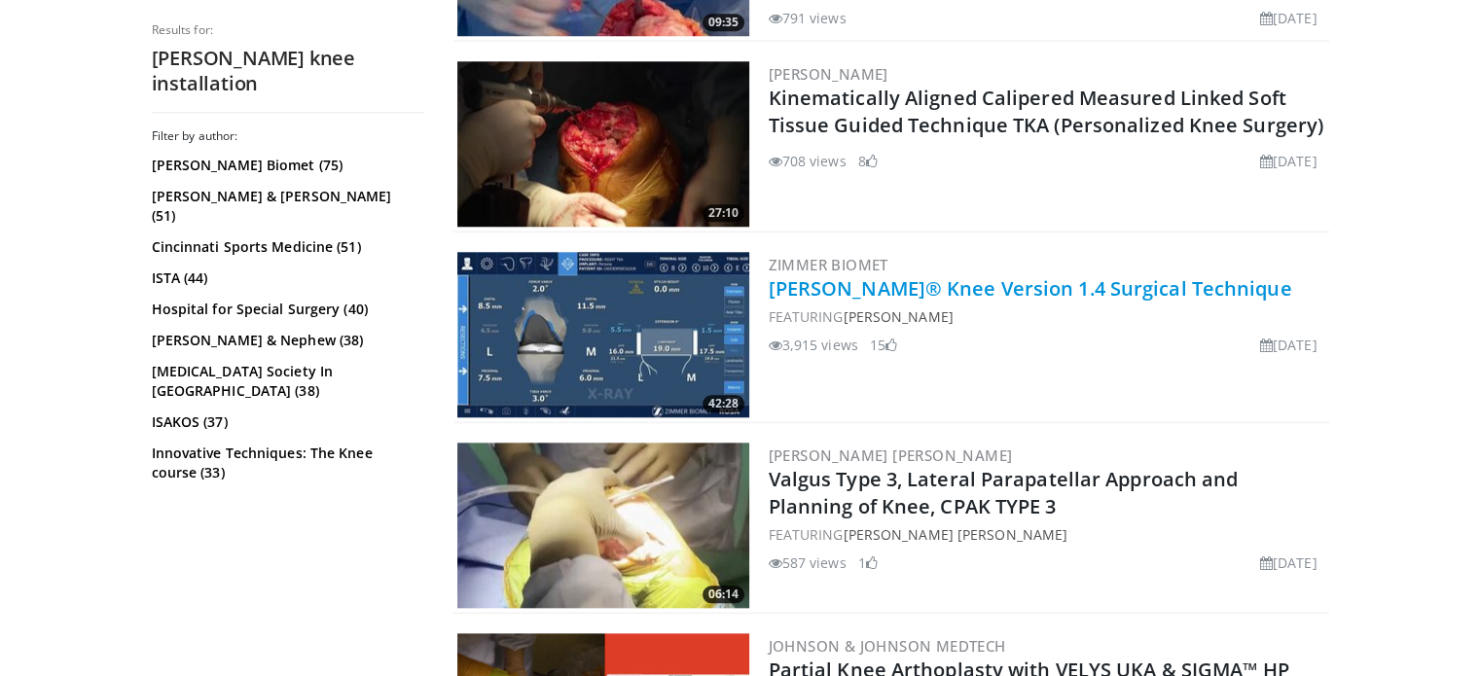
click at [1023, 287] on link "ROSA® Knee Version 1.4 Surgical Technique" at bounding box center [1029, 288] width 523 height 26
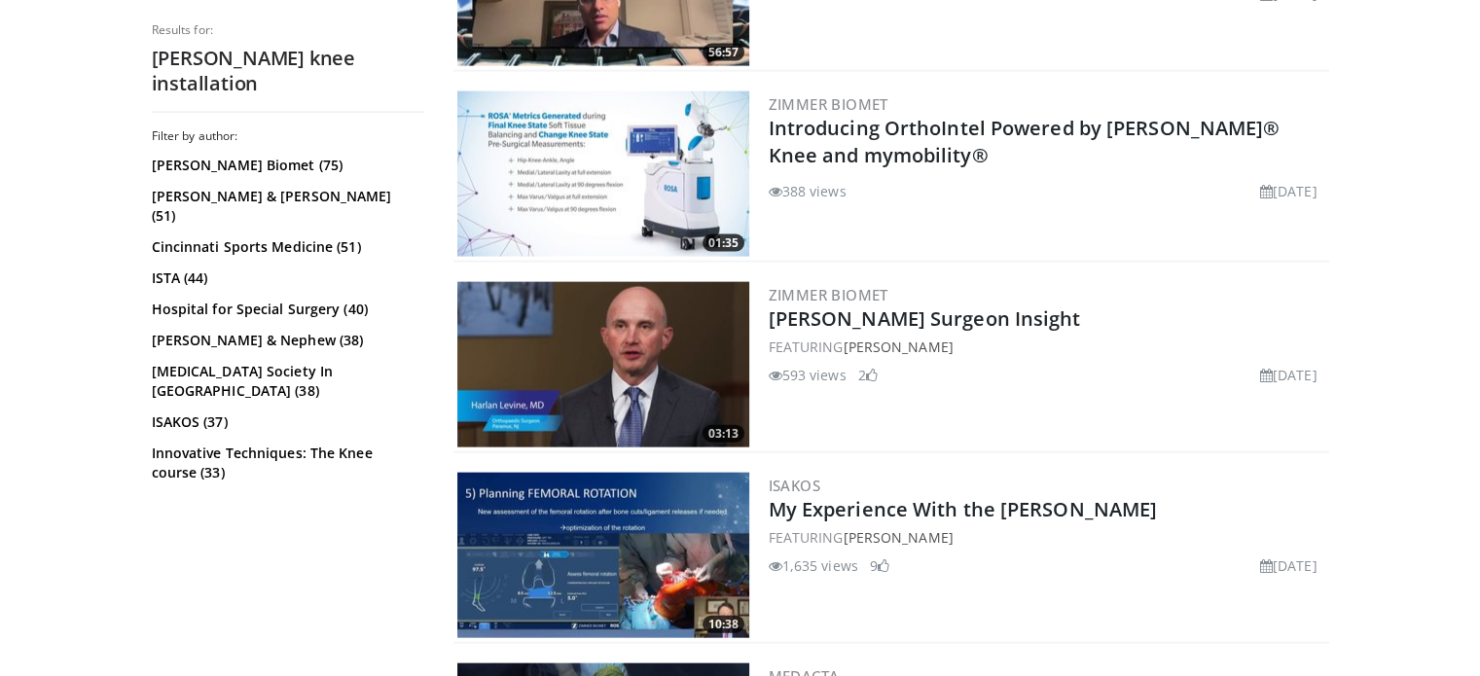
scroll to position [4921, 0]
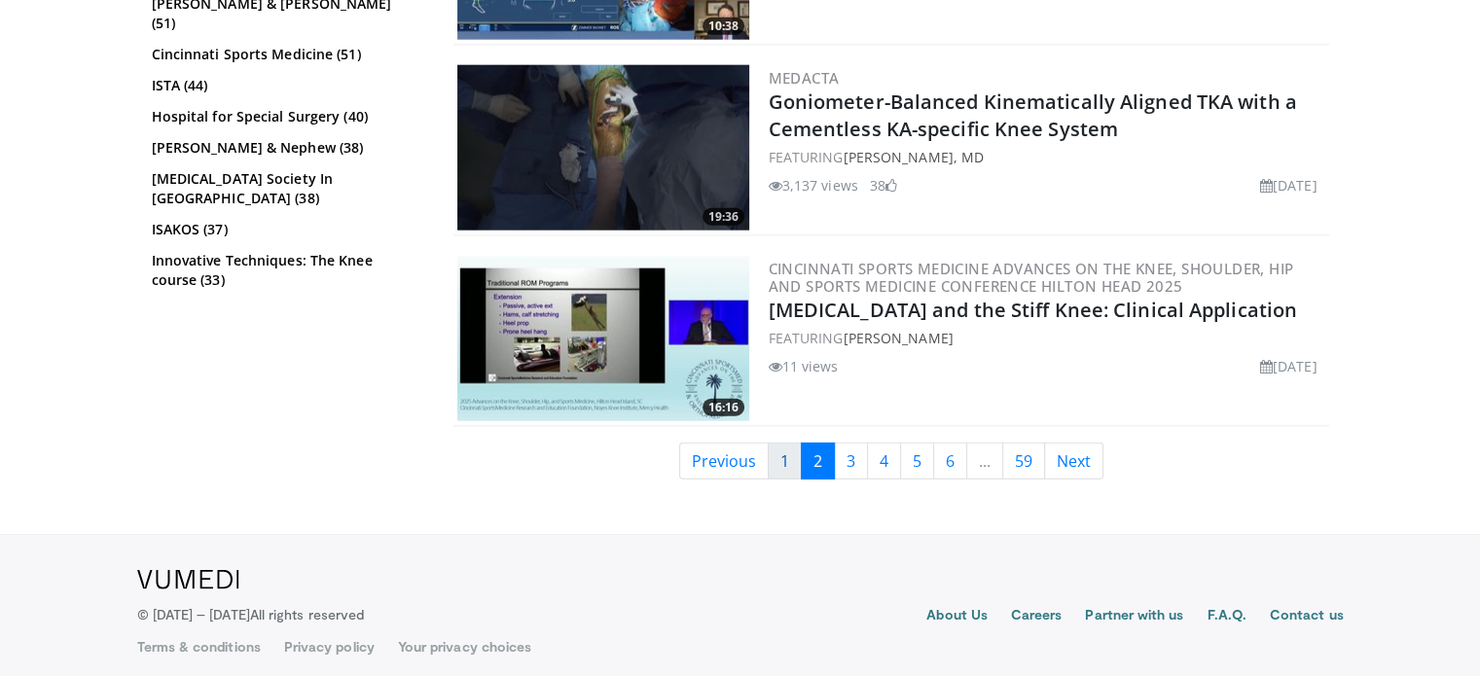
click at [769, 449] on link "1" at bounding box center [784, 461] width 34 height 37
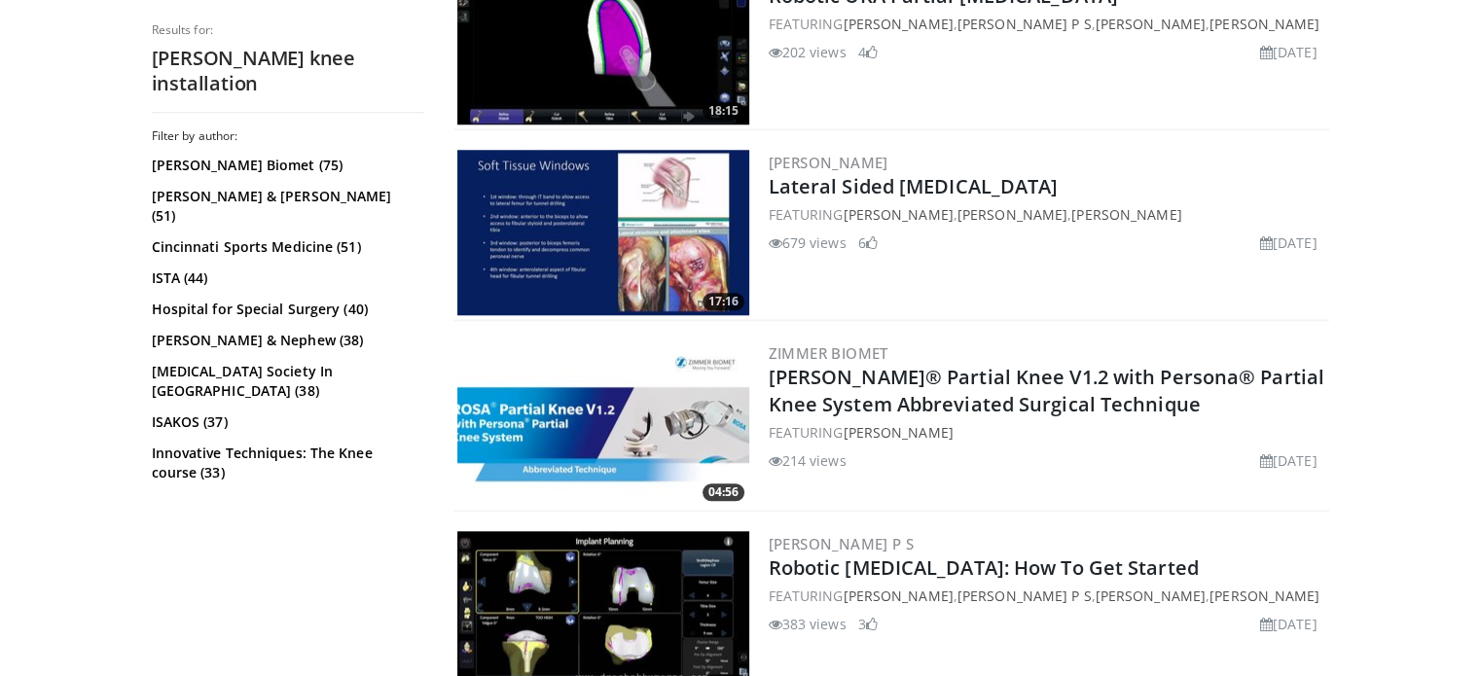
scroll to position [1786, 0]
click at [868, 423] on link "[PERSON_NAME]" at bounding box center [897, 432] width 110 height 18
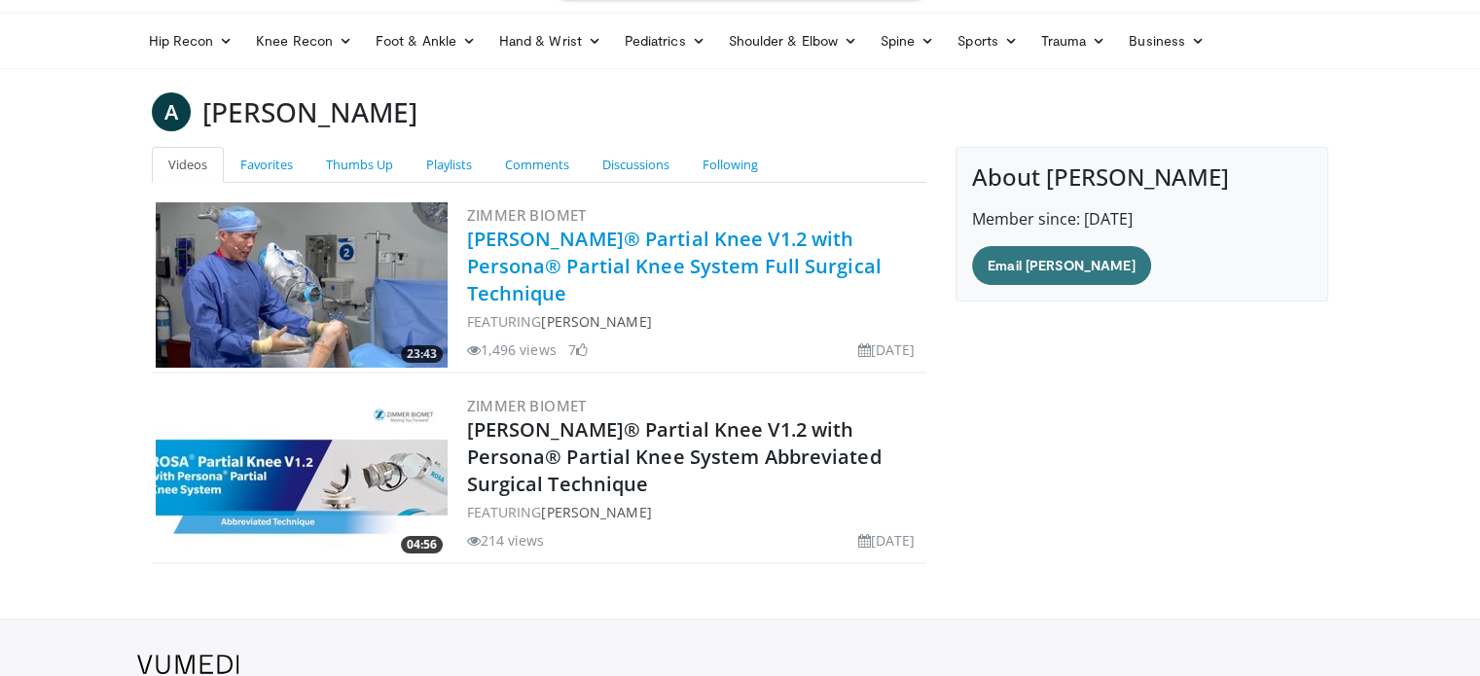
scroll to position [54, 0]
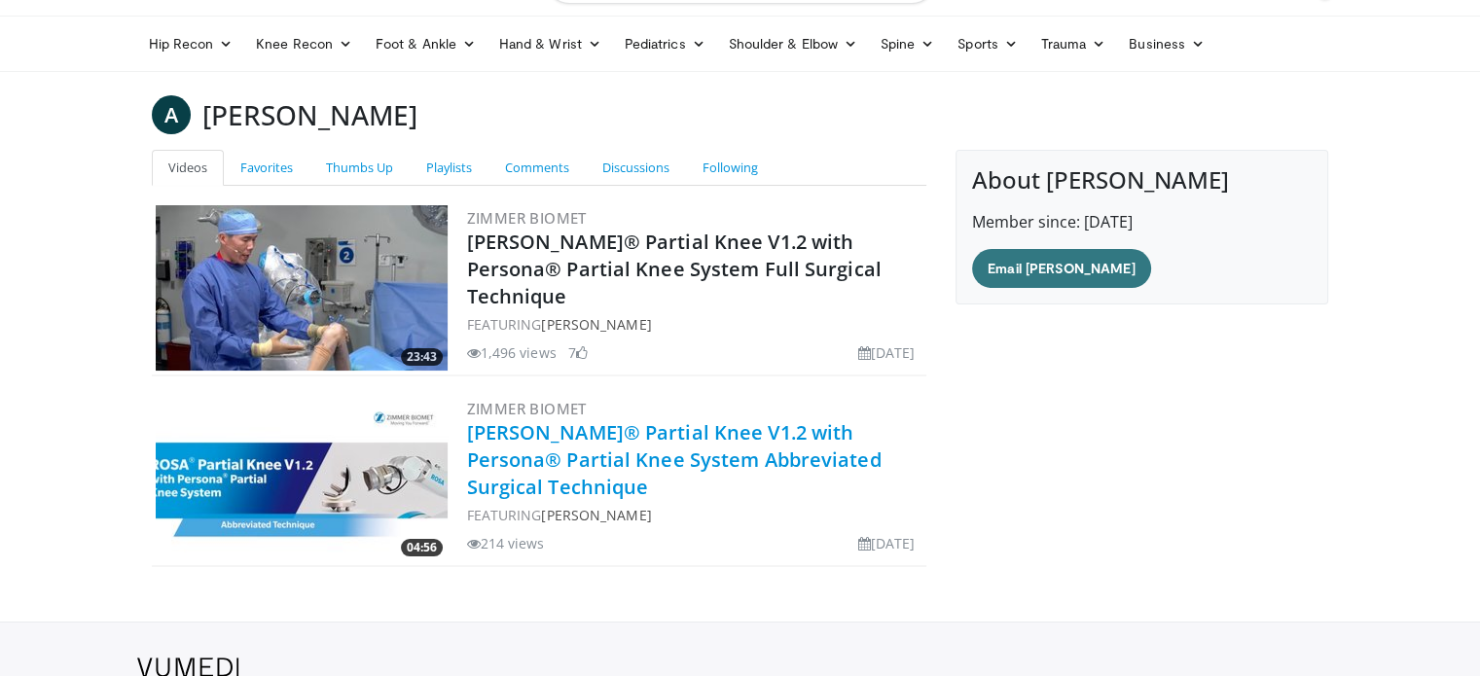
click at [689, 461] on link "[PERSON_NAME]® Partial Knee V1.2 with Persona® Partial Knee System Abbreviated …" at bounding box center [674, 459] width 414 height 81
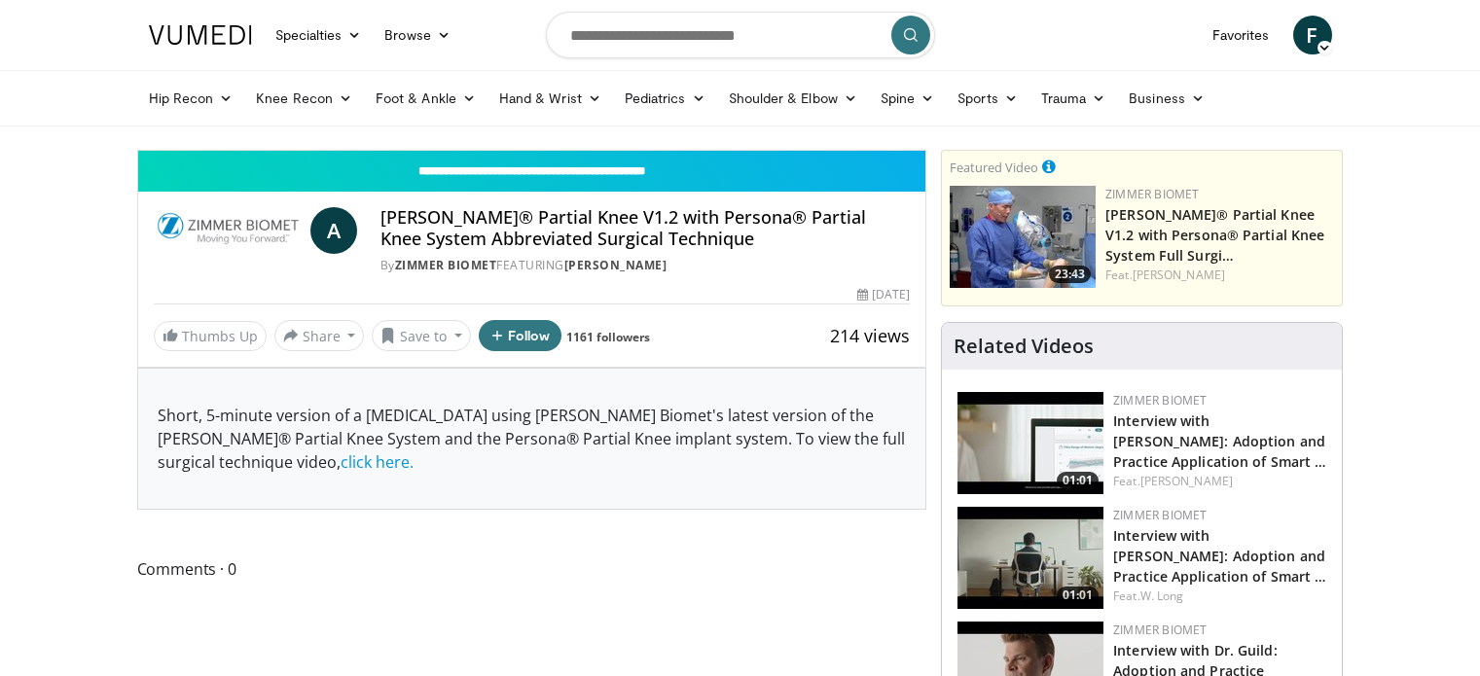
scroll to position [35, 0]
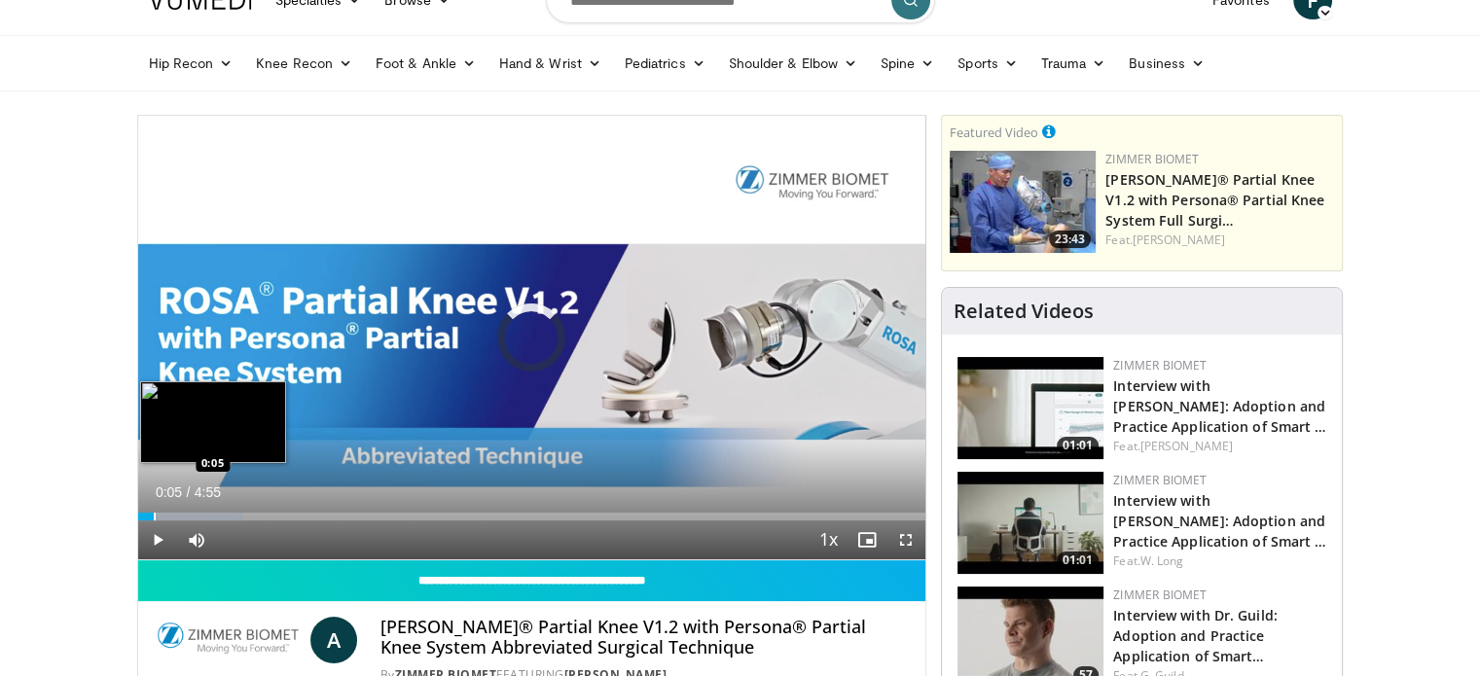
click at [154, 513] on div "Progress Bar" at bounding box center [155, 517] width 2 height 8
click at [165, 516] on div "Progress Bar" at bounding box center [166, 517] width 2 height 8
click at [187, 513] on div "Progress Bar" at bounding box center [188, 517] width 2 height 8
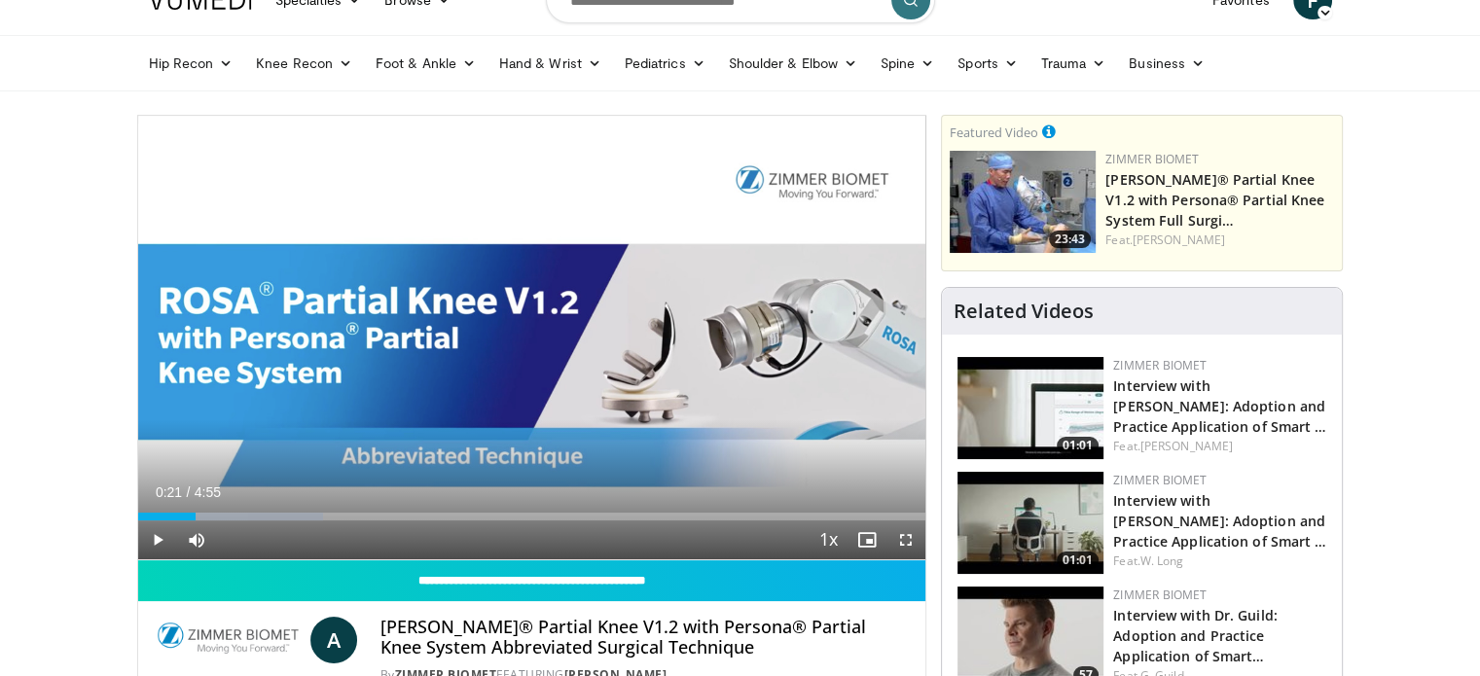
click at [195, 514] on div "Progress Bar" at bounding box center [196, 517] width 2 height 8
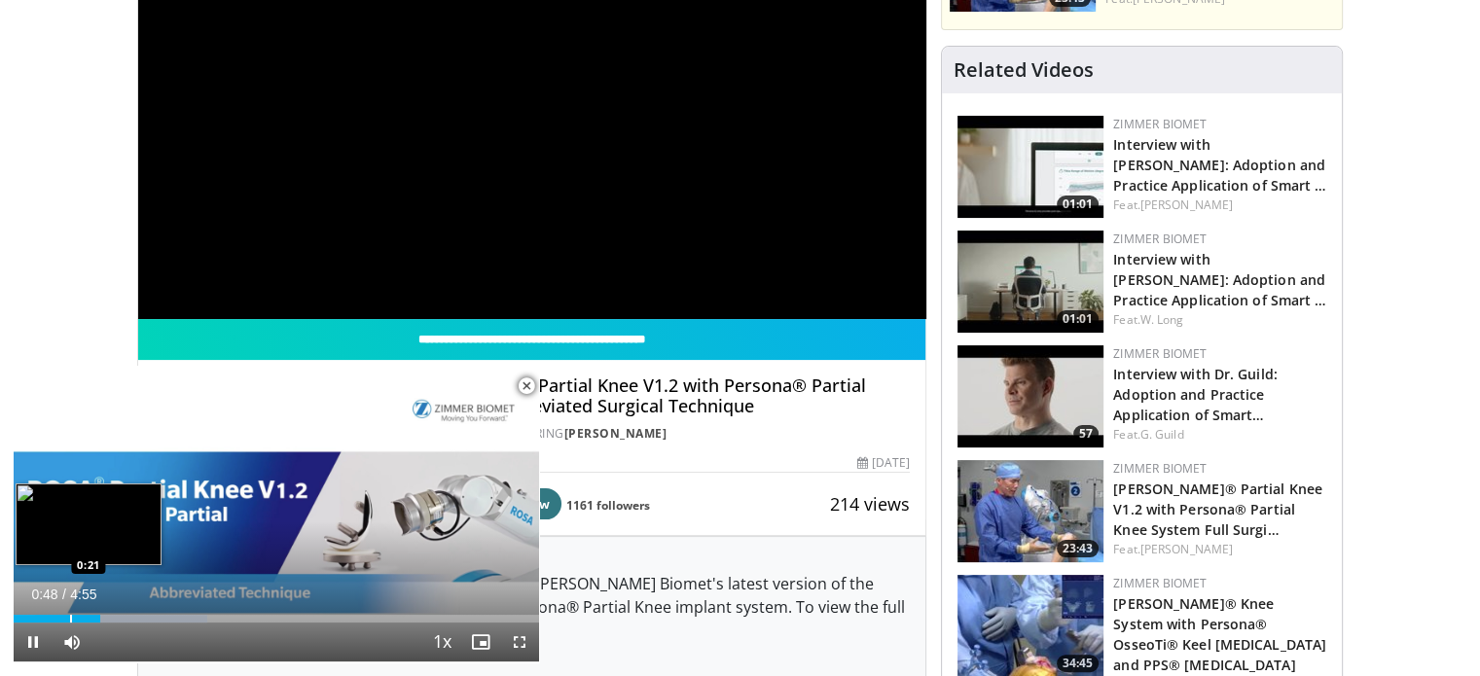
scroll to position [278, 0]
